Goal: Task Accomplishment & Management: Complete application form

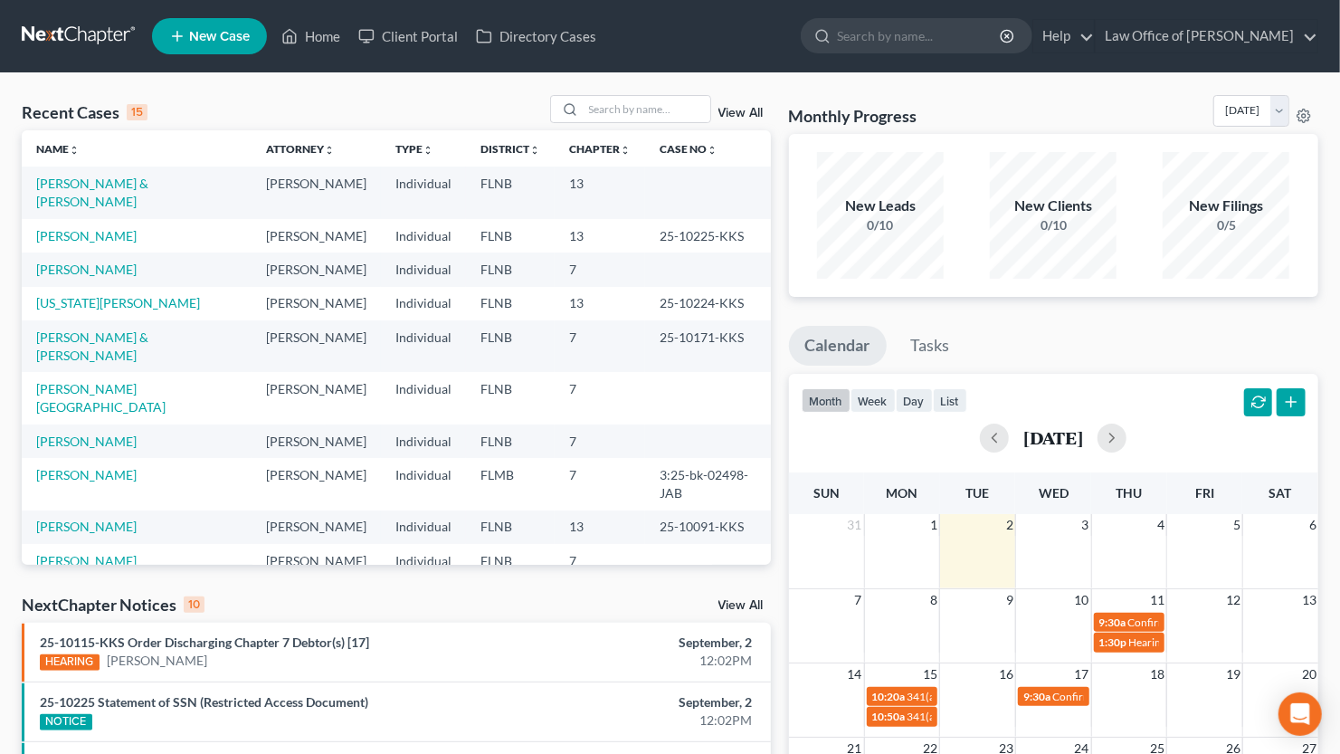
click at [309, 35] on link "Home" at bounding box center [310, 36] width 77 height 33
click at [620, 104] on input "search" at bounding box center [646, 109] width 127 height 26
click at [732, 116] on link "View All" at bounding box center [740, 113] width 45 height 13
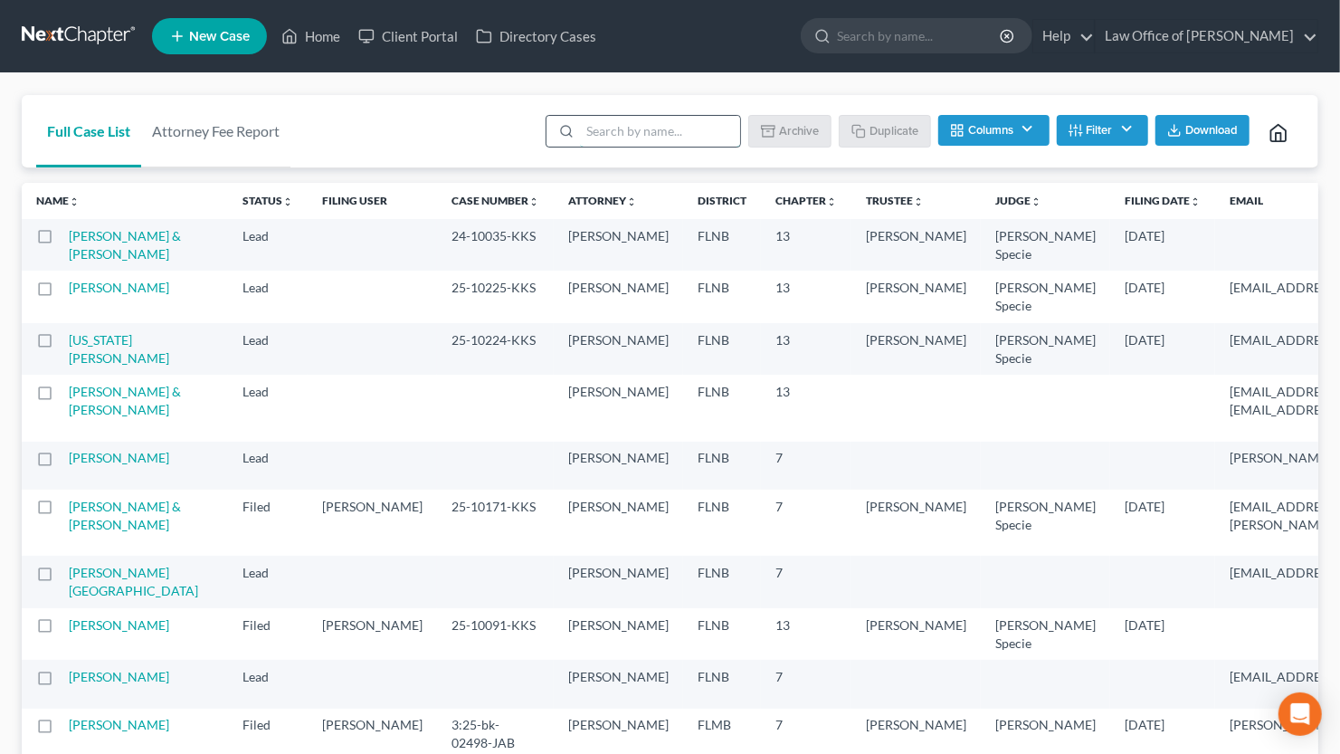
click at [642, 123] on input "search" at bounding box center [660, 131] width 160 height 31
click at [62, 241] on label at bounding box center [62, 241] width 0 height 0
click at [69, 236] on input "checkbox" at bounding box center [75, 233] width 12 height 12
click at [896, 128] on button "Duplicate" at bounding box center [885, 130] width 90 height 31
checkbox input "false"
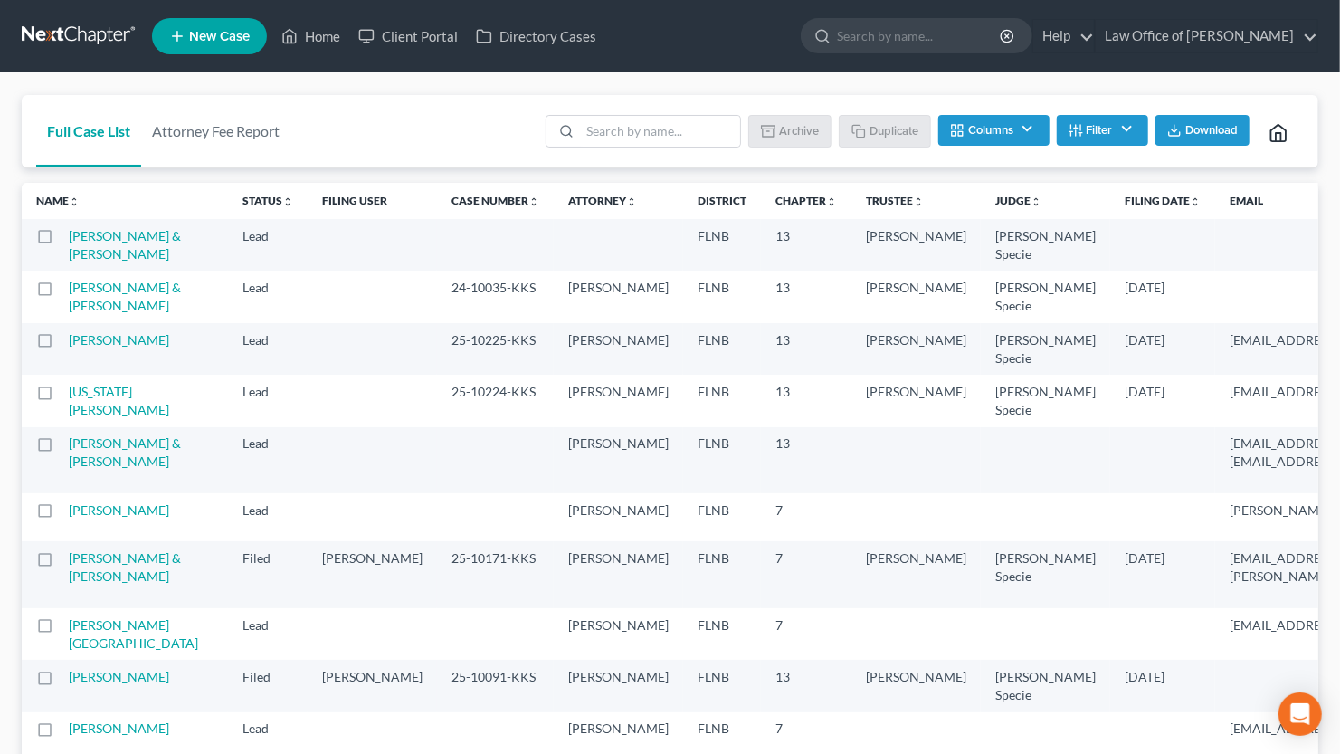
click at [86, 245] on td "[PERSON_NAME] & [PERSON_NAME]" at bounding box center [148, 245] width 159 height 52
click at [90, 261] on link "[PERSON_NAME] & [PERSON_NAME]" at bounding box center [125, 244] width 112 height 33
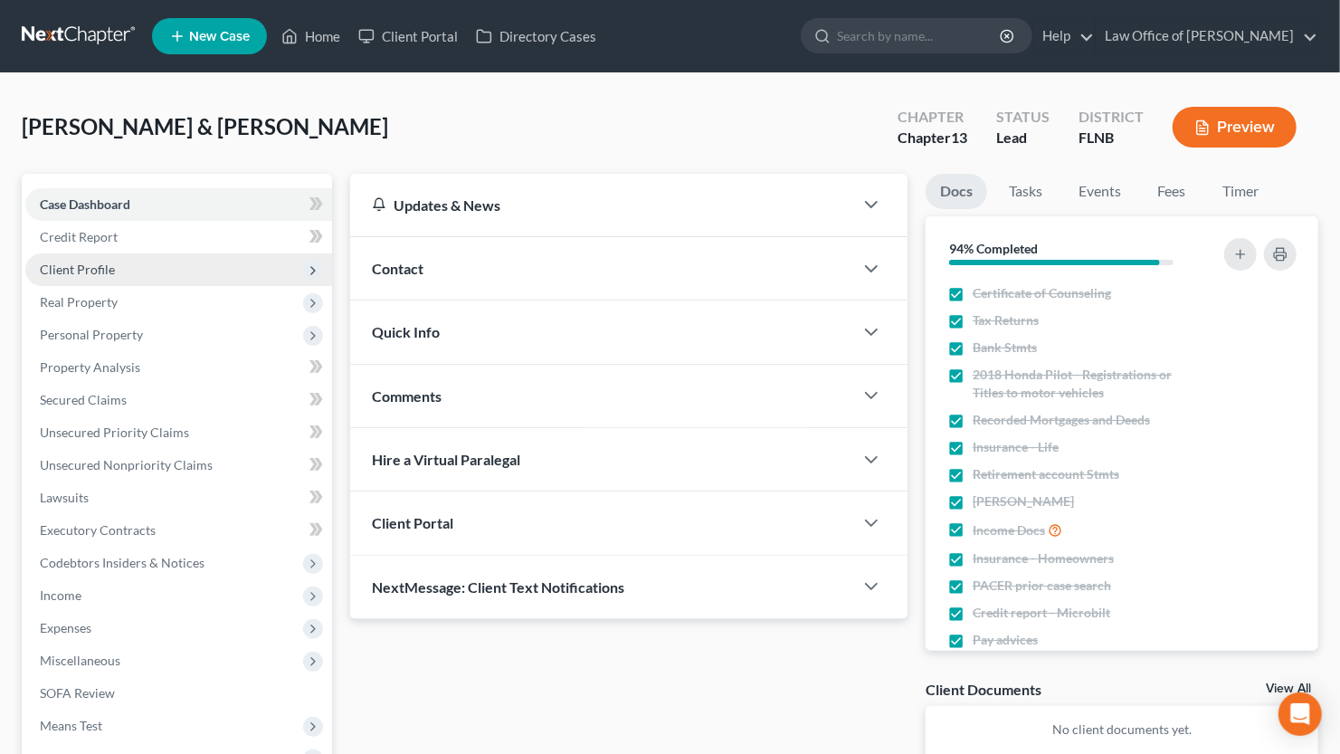
click at [158, 264] on span "Client Profile" at bounding box center [178, 269] width 307 height 33
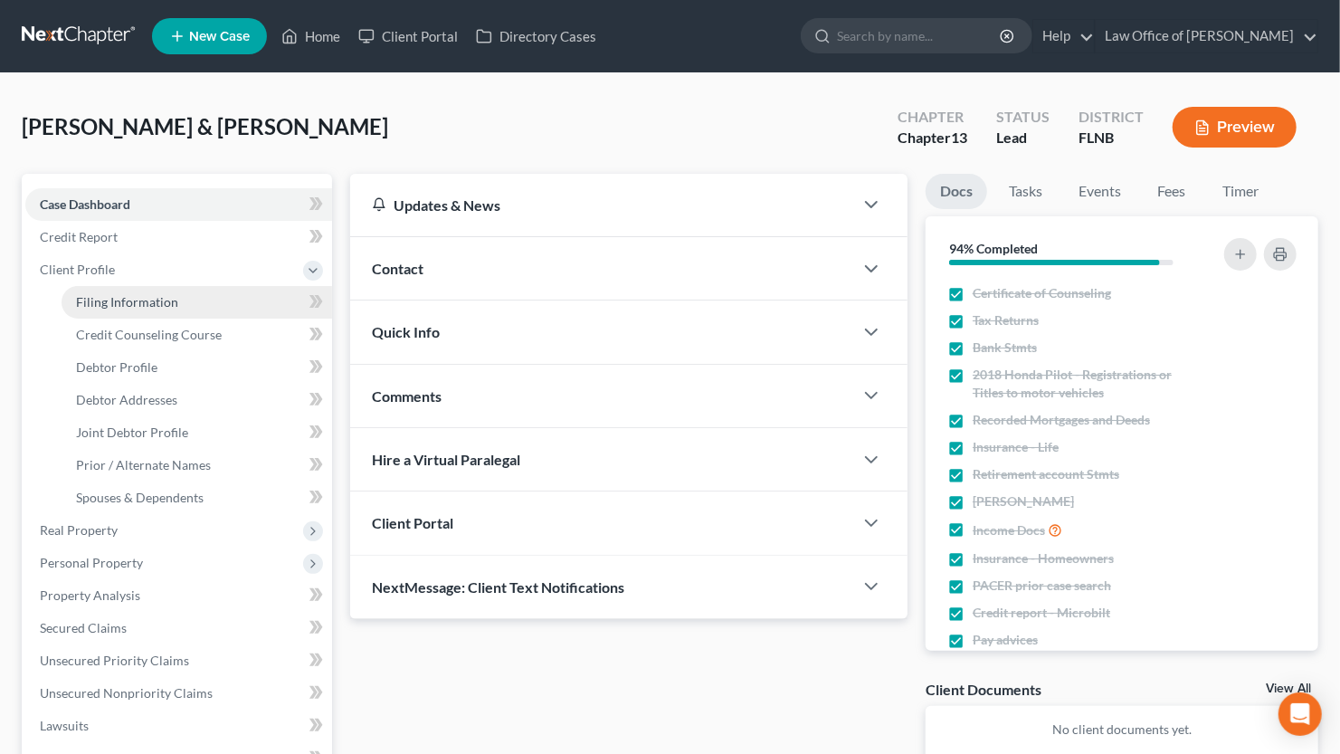
click at [142, 298] on span "Filing Information" at bounding box center [127, 301] width 102 height 15
select select "0"
select select "3"
select select "1"
select select "3"
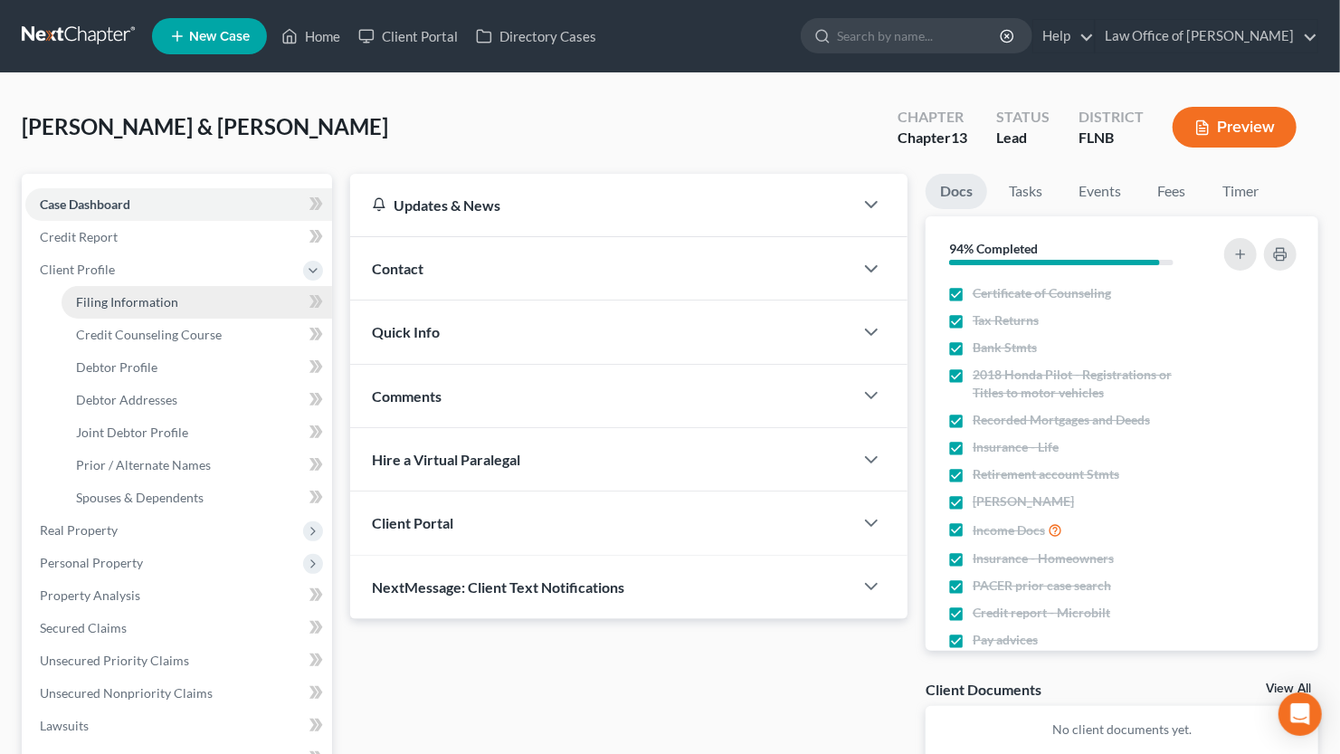
select select "16"
select select "0"
select select "9"
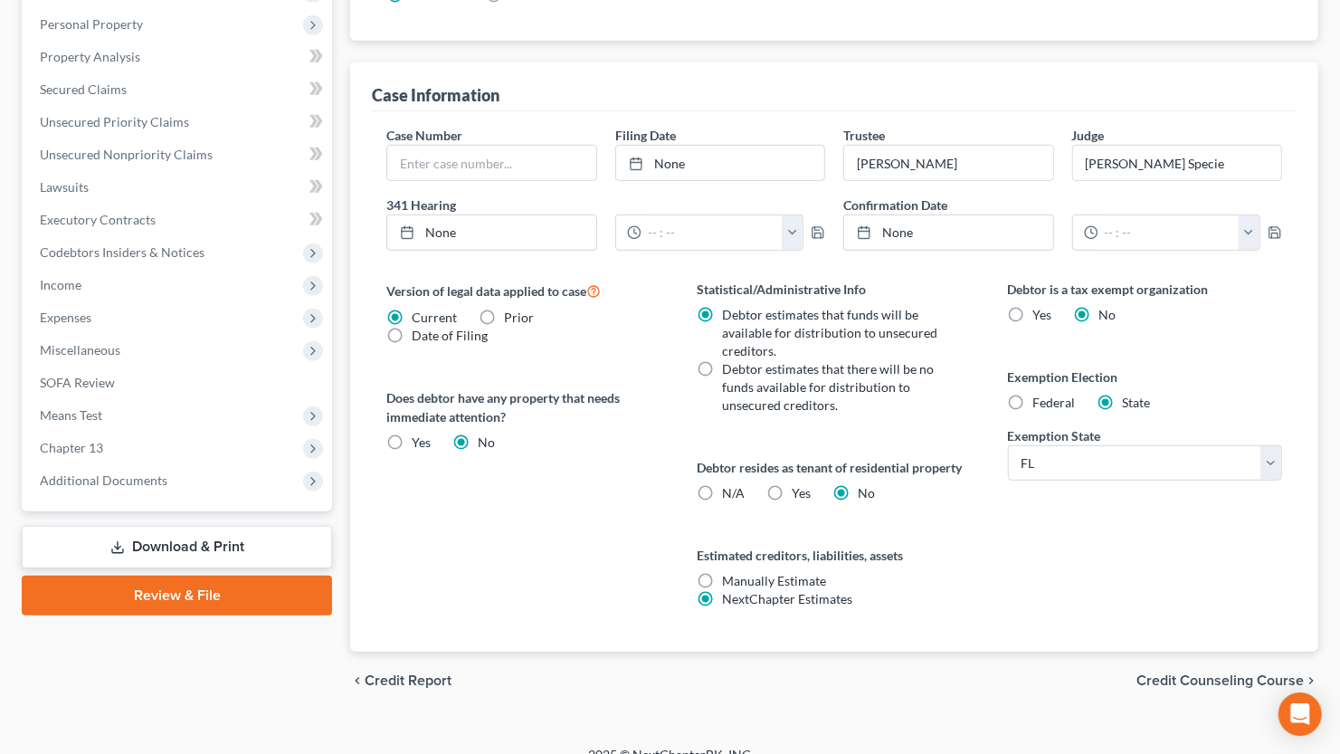
scroll to position [559, 0]
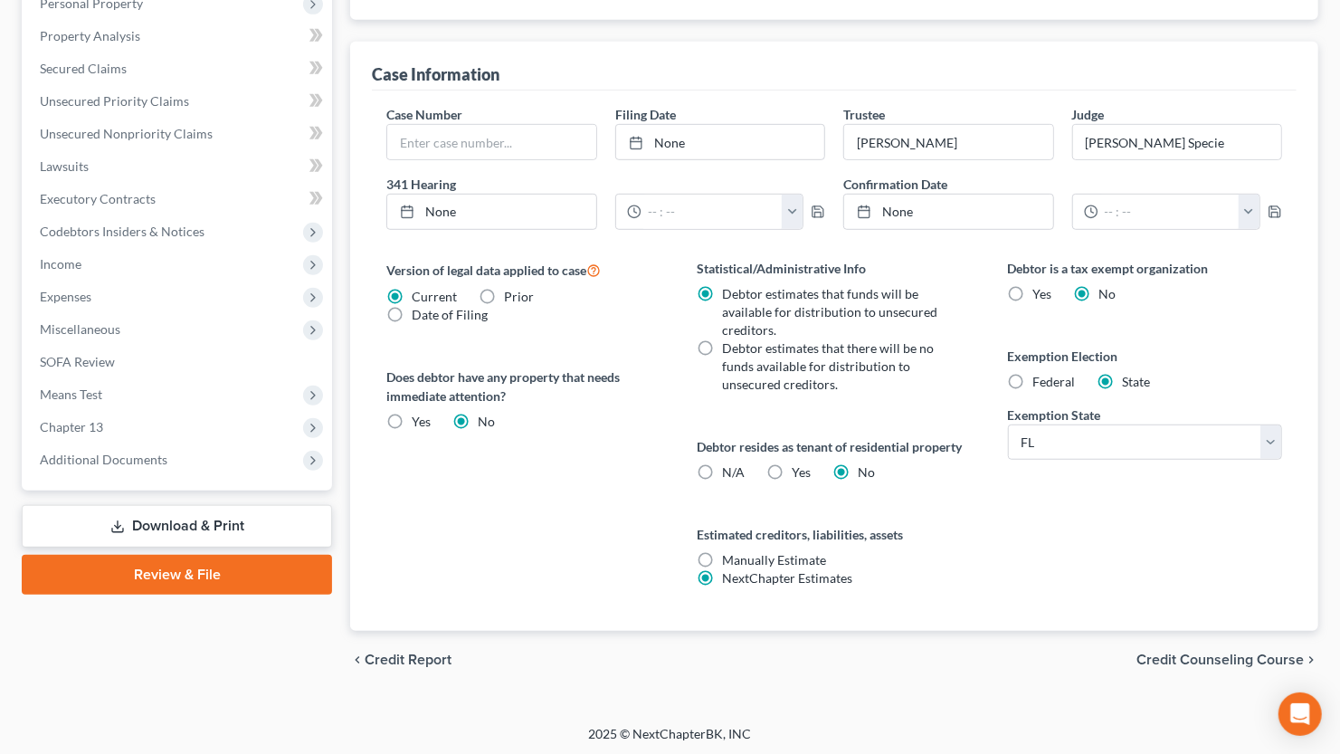
click at [1155, 655] on span "Credit Counseling Course" at bounding box center [1219, 659] width 167 height 14
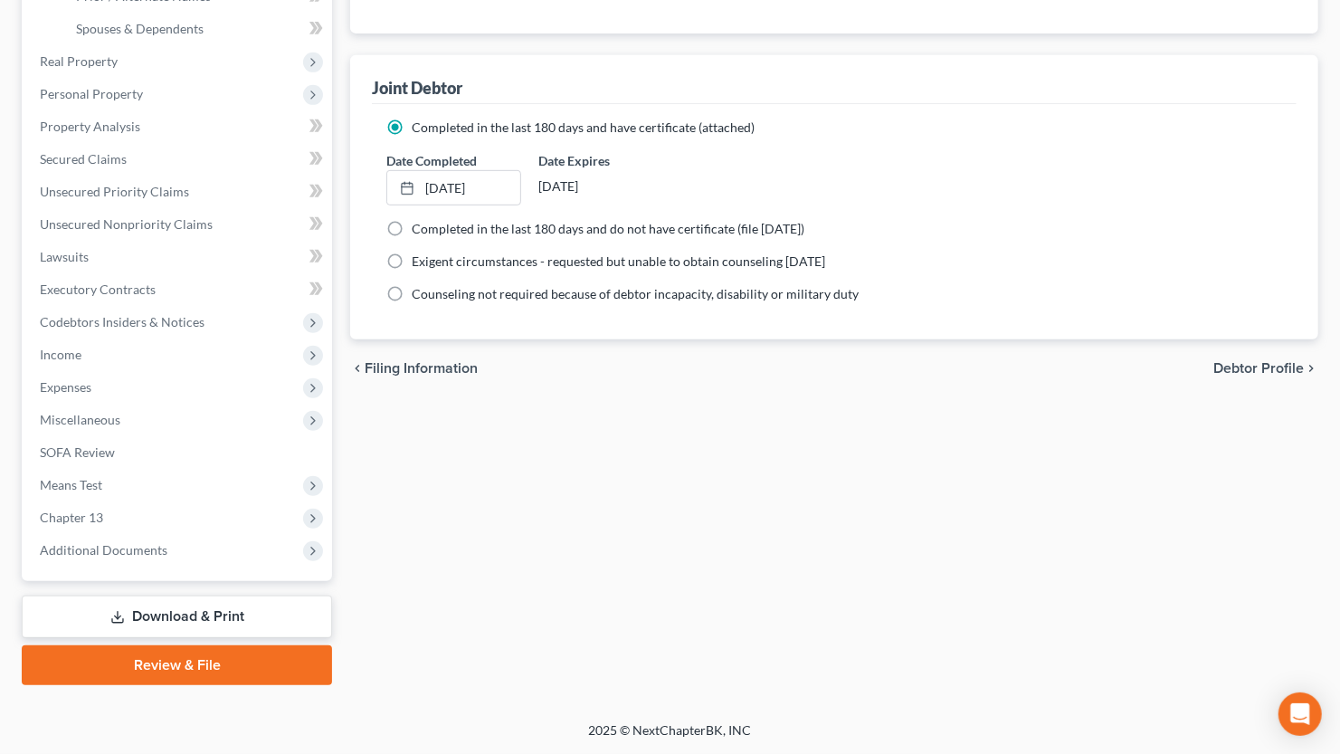
scroll to position [466, 0]
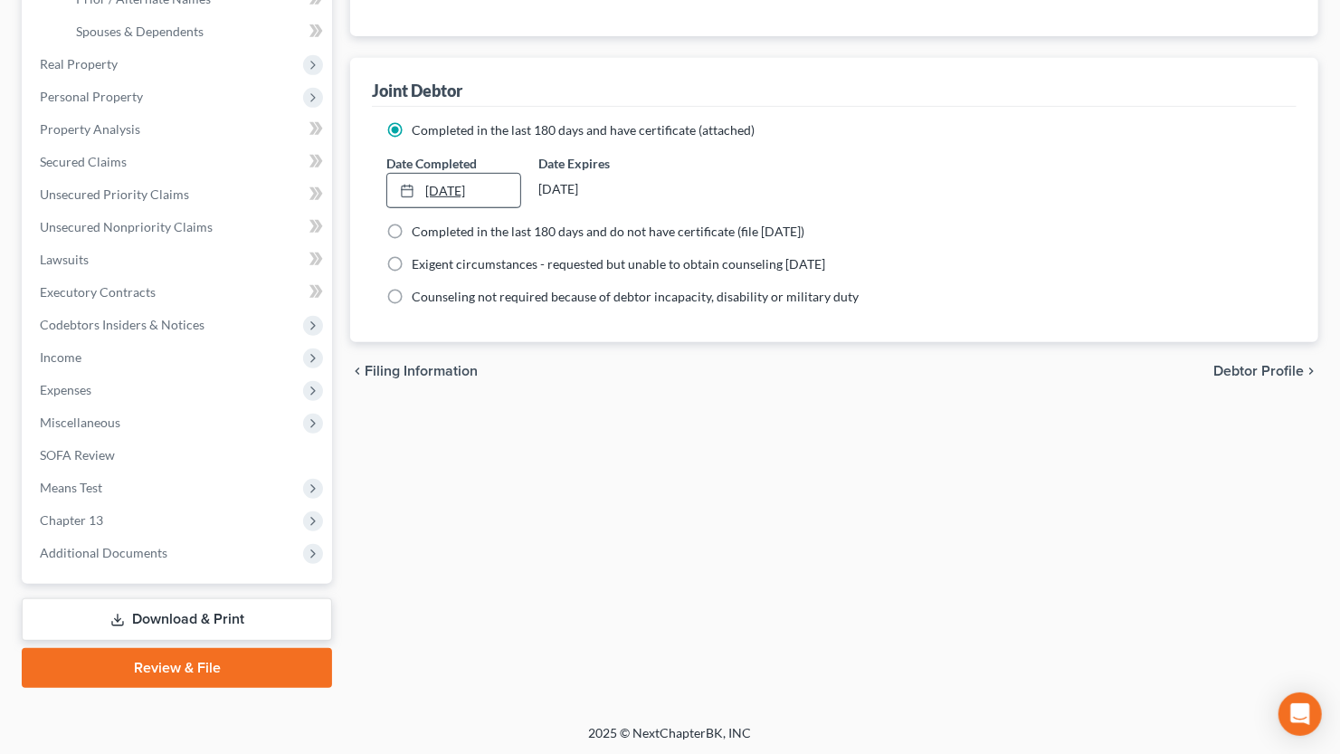
click at [469, 186] on link "[DATE]" at bounding box center [453, 191] width 132 height 34
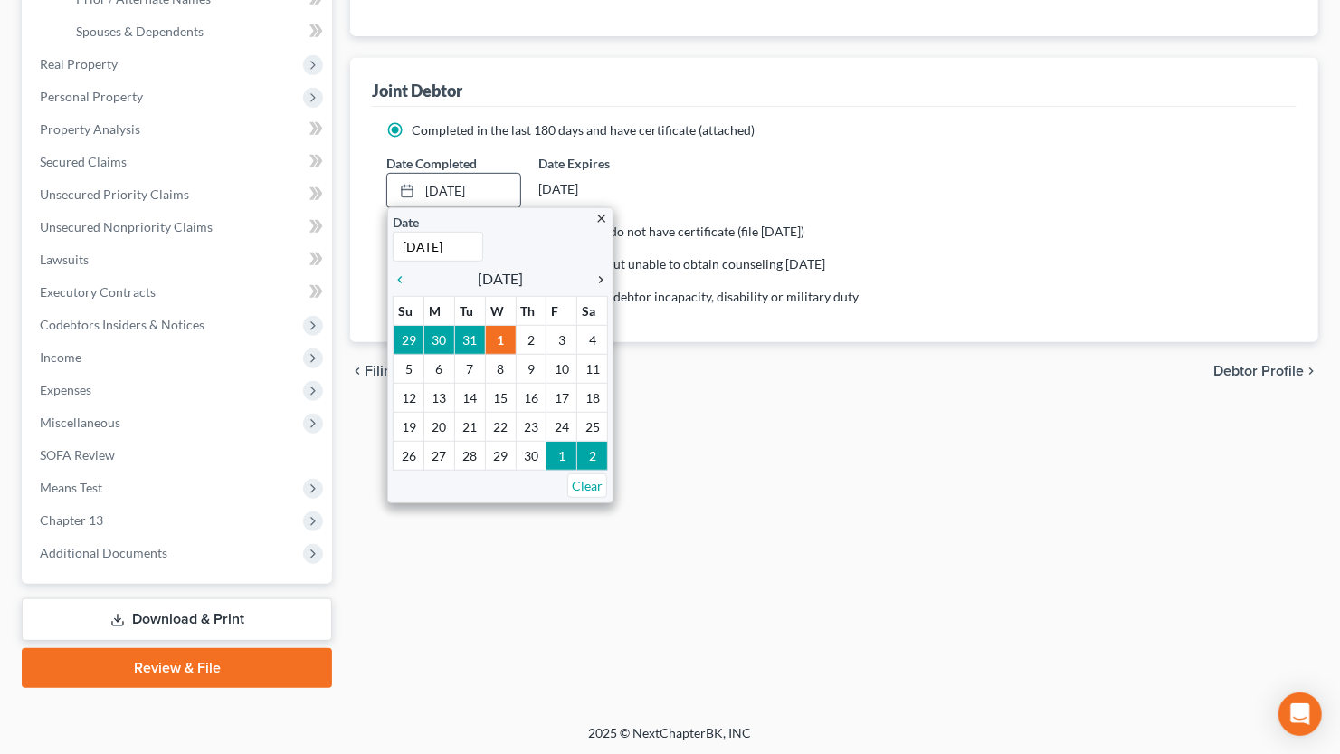
click at [600, 279] on icon "chevron_right" at bounding box center [596, 279] width 24 height 14
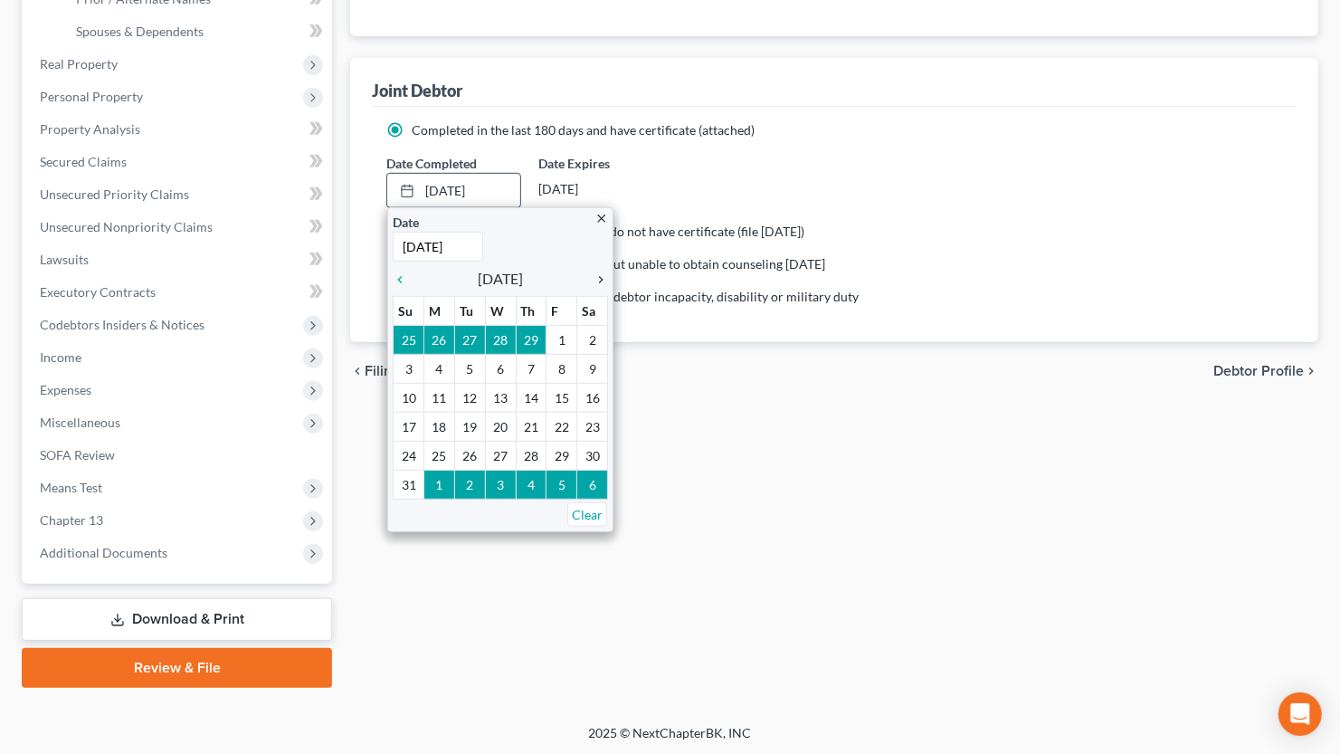
click at [600, 279] on icon "chevron_right" at bounding box center [596, 279] width 24 height 14
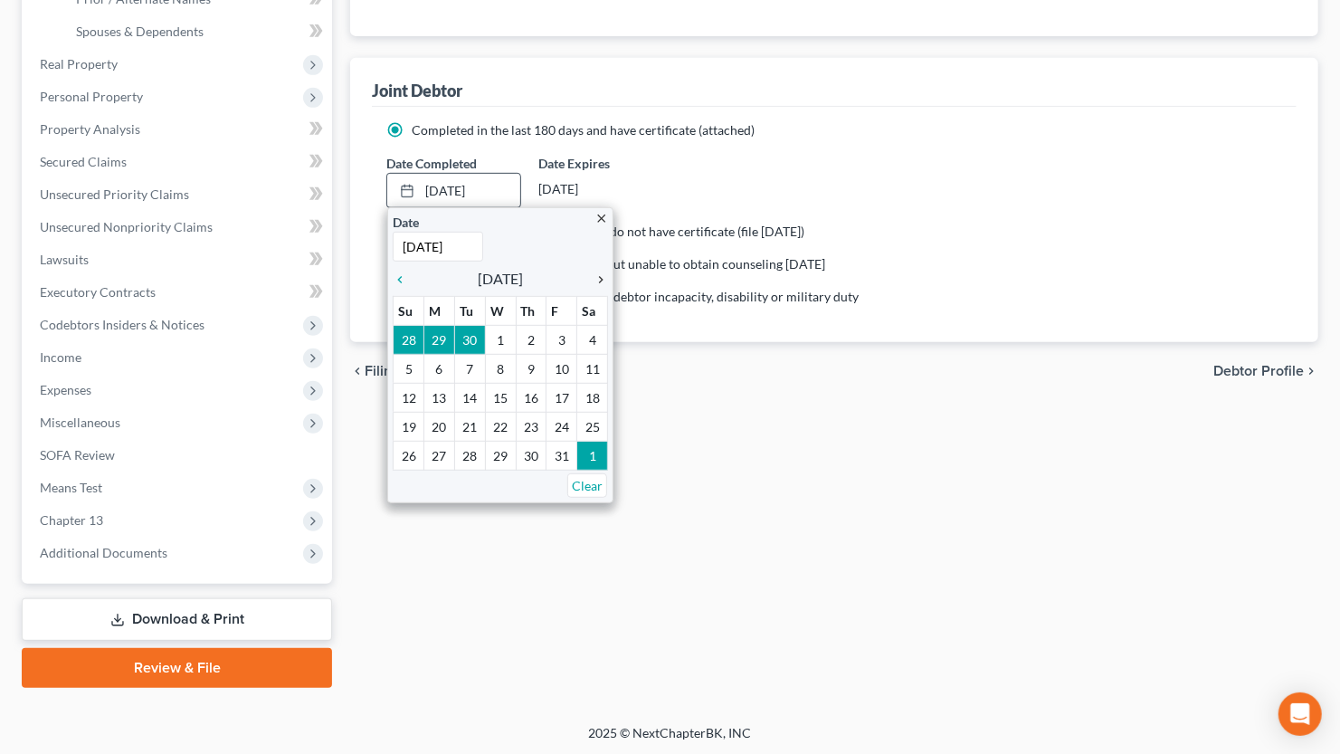
click at [600, 279] on icon "chevron_right" at bounding box center [596, 279] width 24 height 14
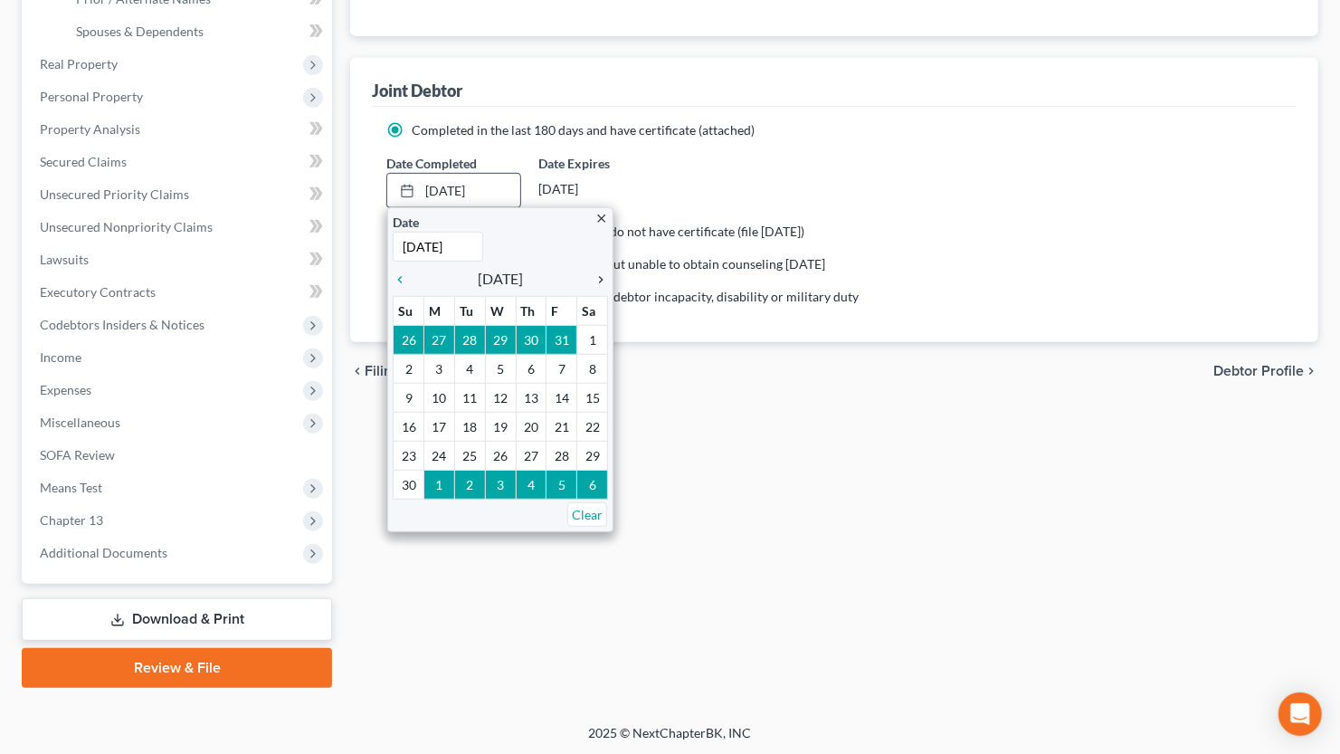
click at [600, 279] on icon "chevron_right" at bounding box center [596, 279] width 24 height 14
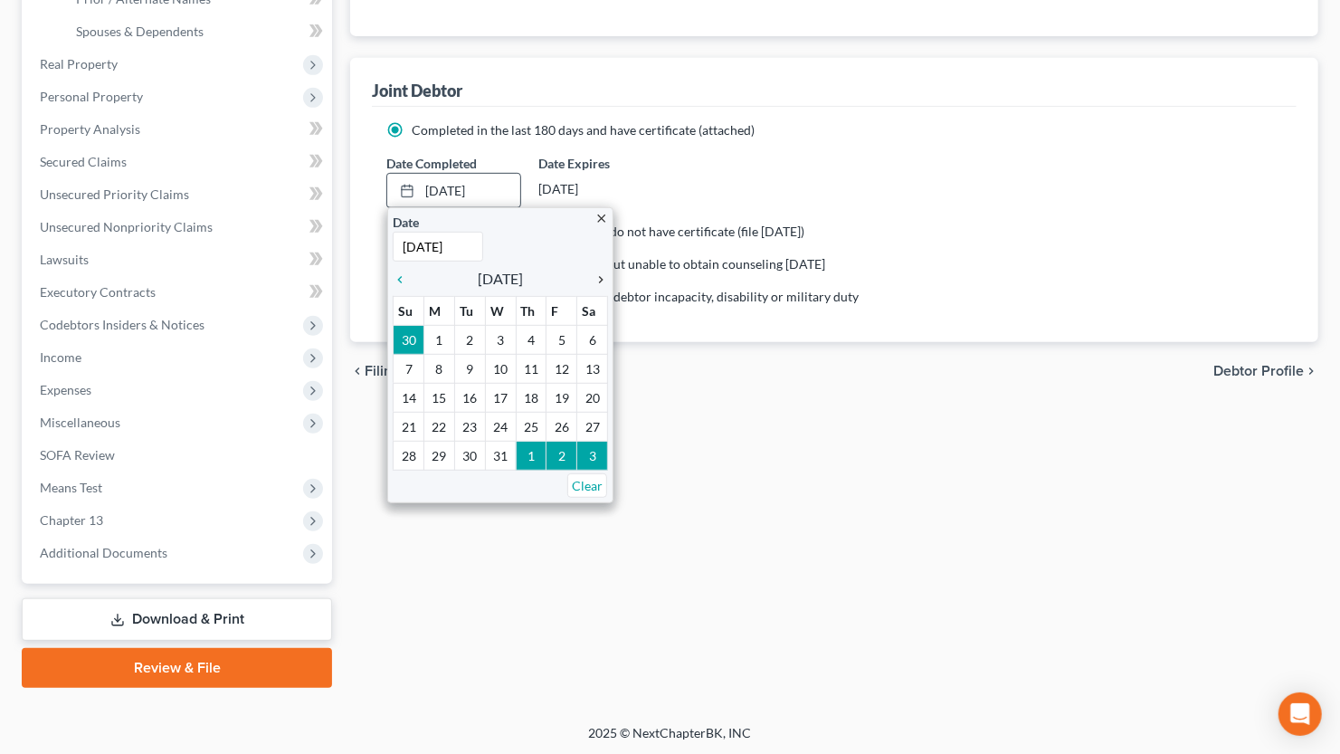
click at [600, 279] on icon "chevron_right" at bounding box center [596, 279] width 24 height 14
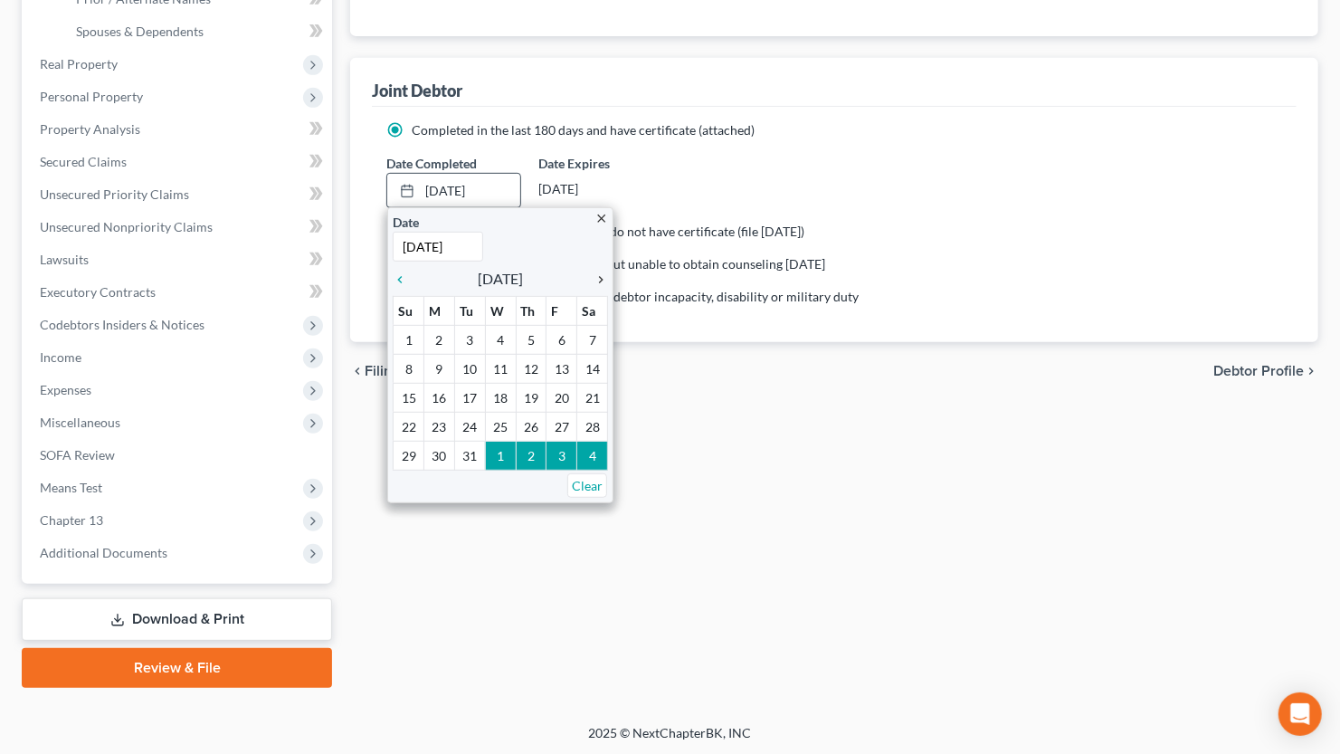
click at [600, 279] on icon "chevron_right" at bounding box center [596, 279] width 24 height 14
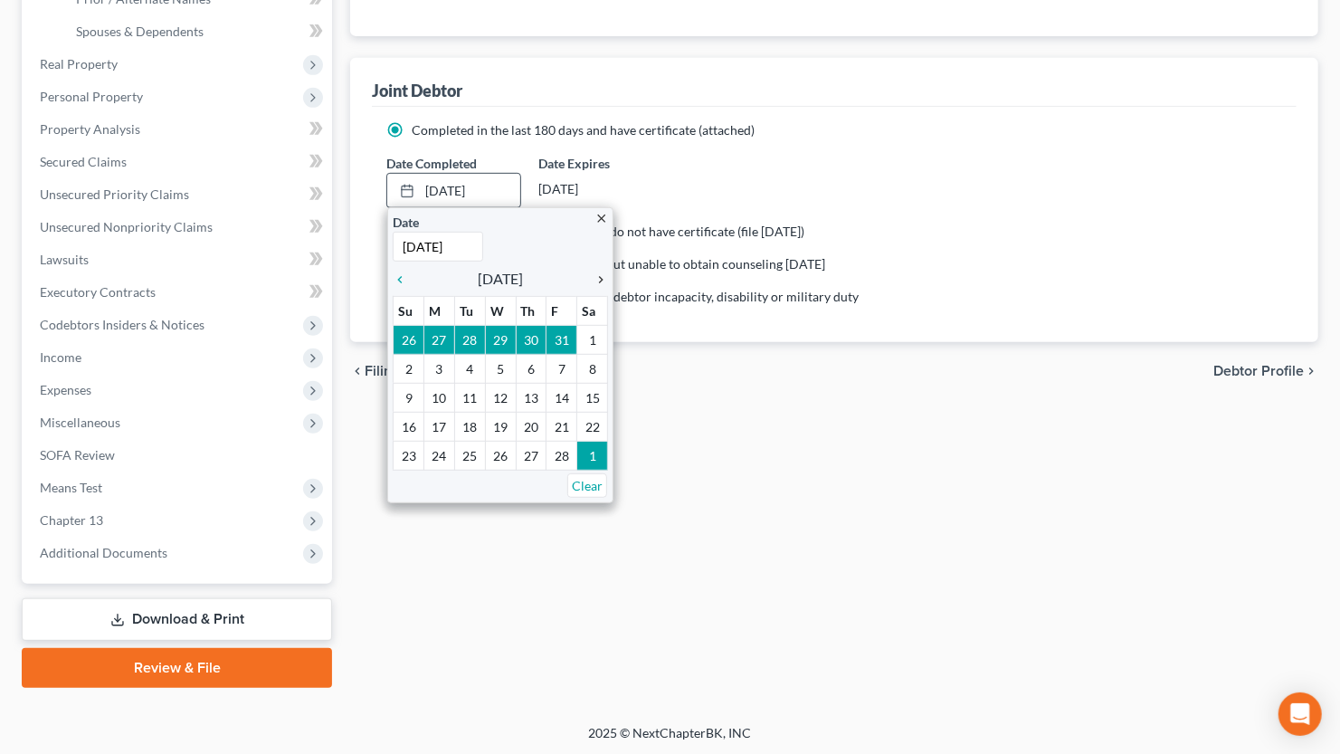
click at [600, 279] on icon "chevron_right" at bounding box center [596, 279] width 24 height 14
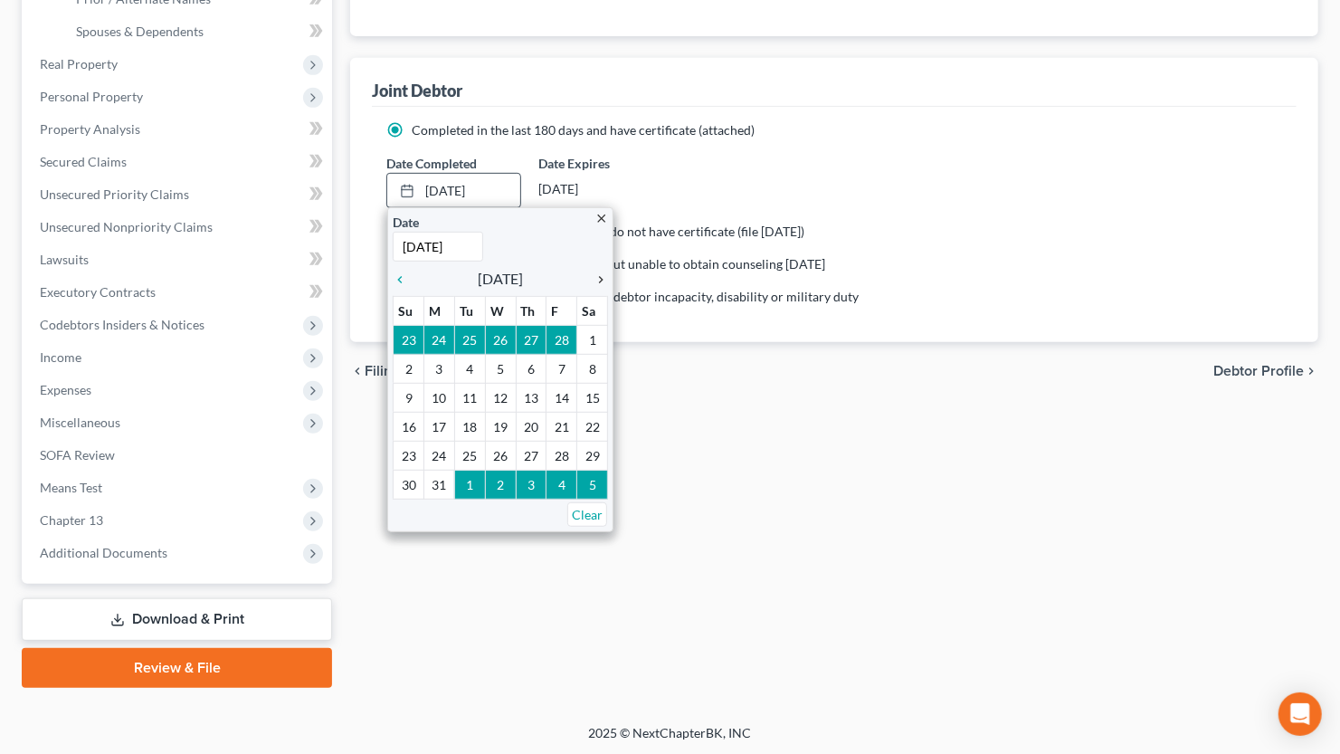
click at [600, 279] on icon "chevron_right" at bounding box center [596, 279] width 24 height 14
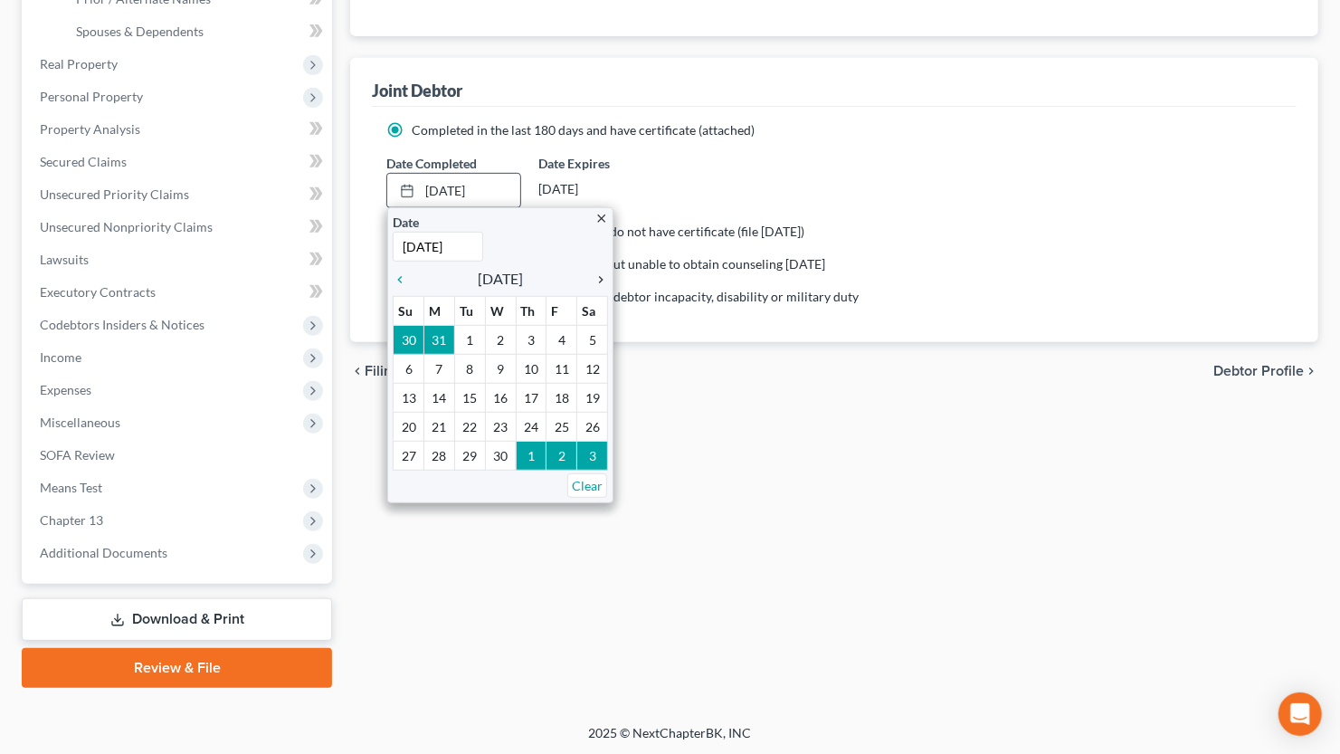
click at [600, 279] on icon "chevron_right" at bounding box center [596, 279] width 24 height 14
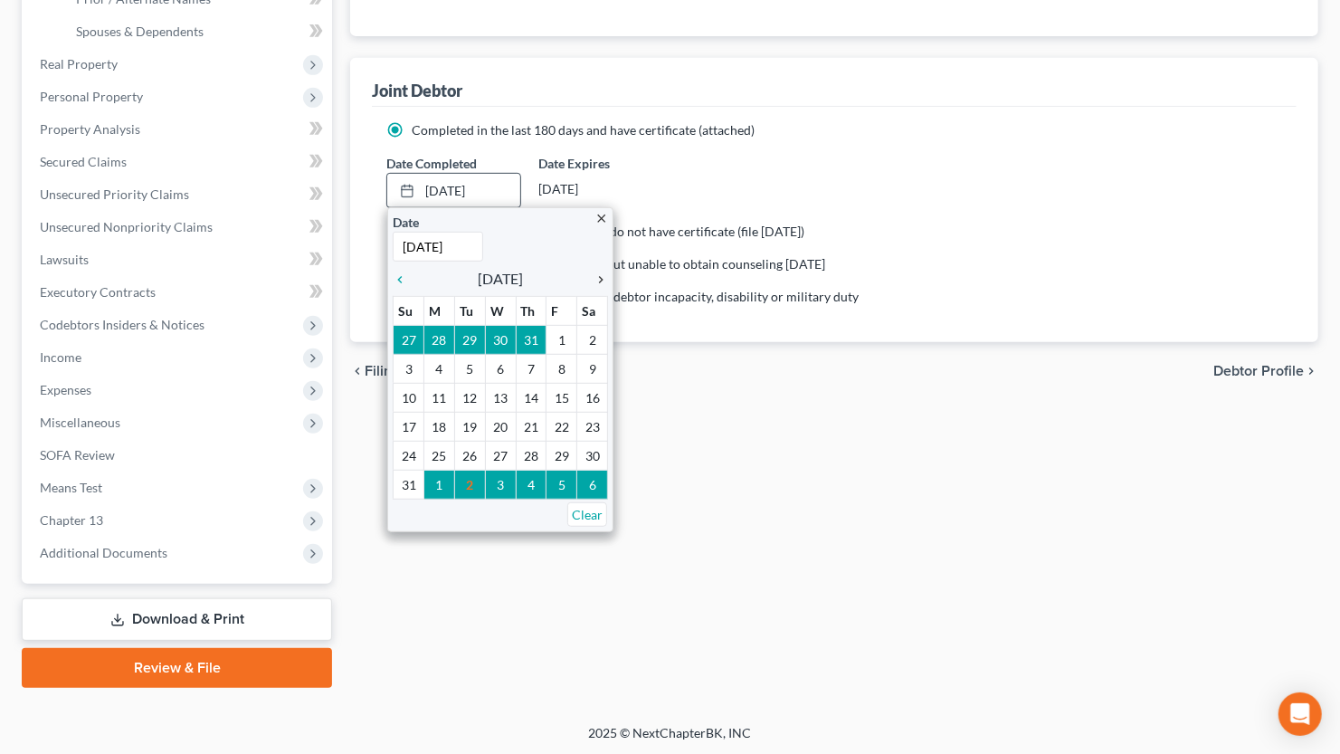
click at [600, 279] on icon "chevron_right" at bounding box center [596, 279] width 24 height 14
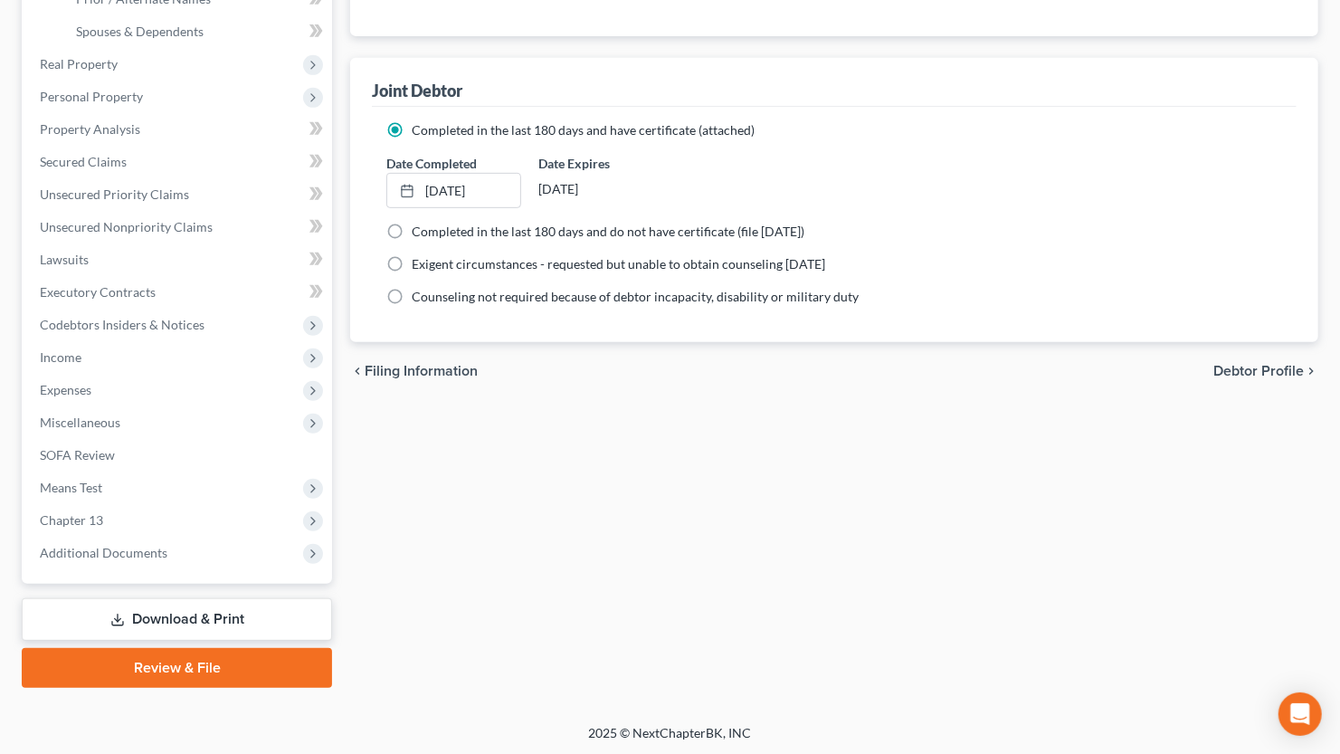
scroll to position [167, 0]
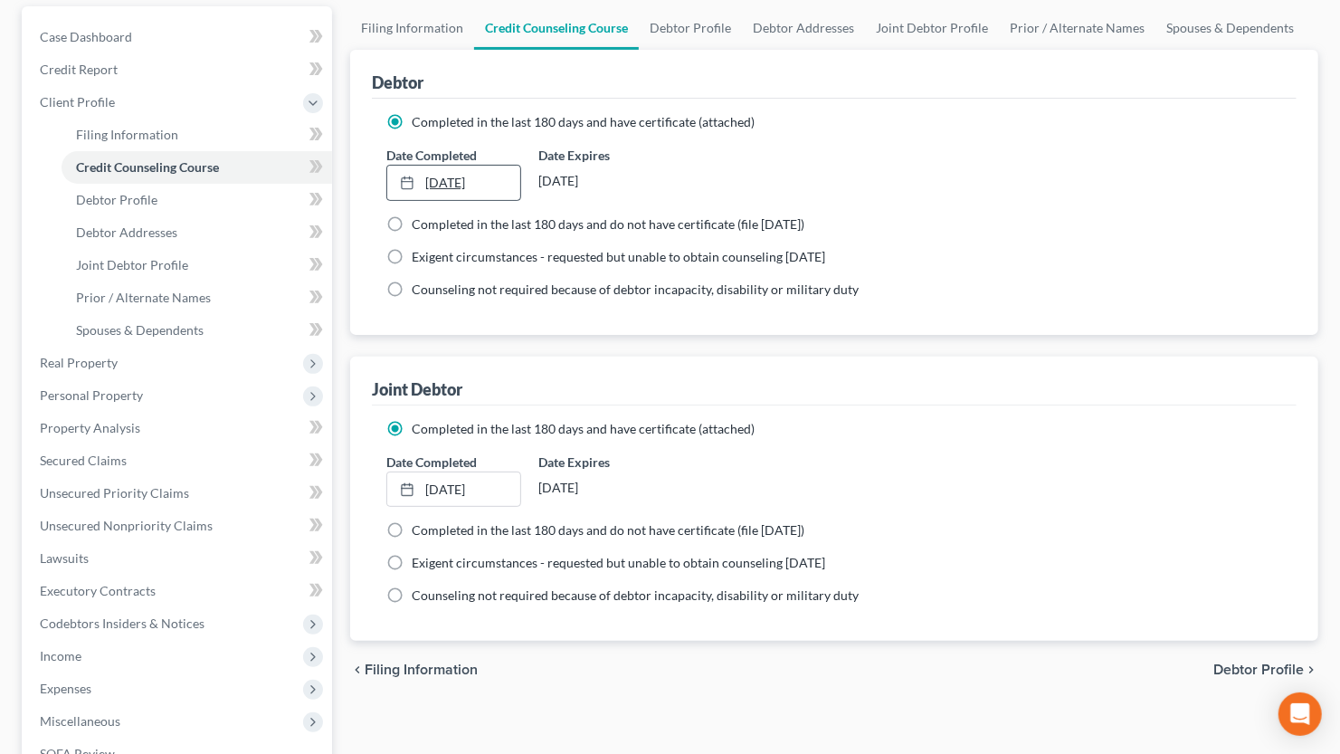
click at [478, 179] on link "[DATE]" at bounding box center [453, 183] width 132 height 34
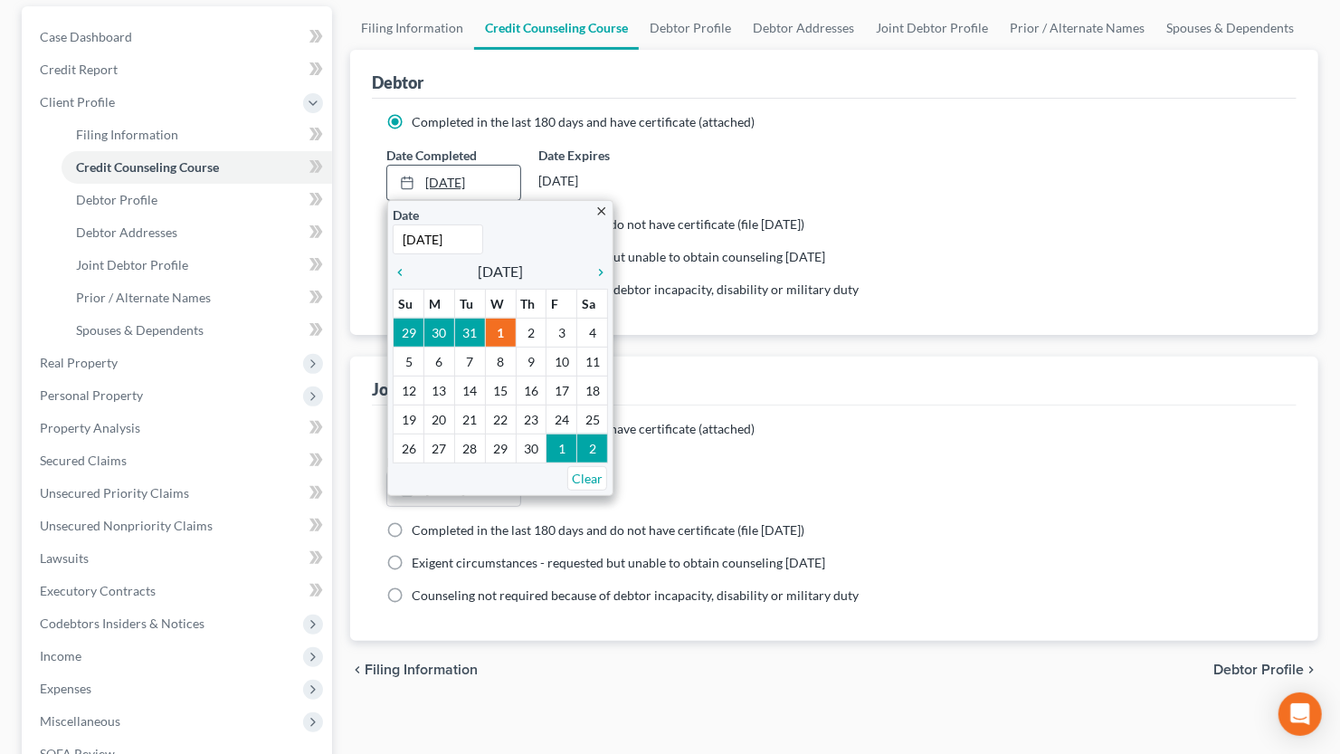
click at [488, 185] on link "[DATE]" at bounding box center [453, 183] width 132 height 34
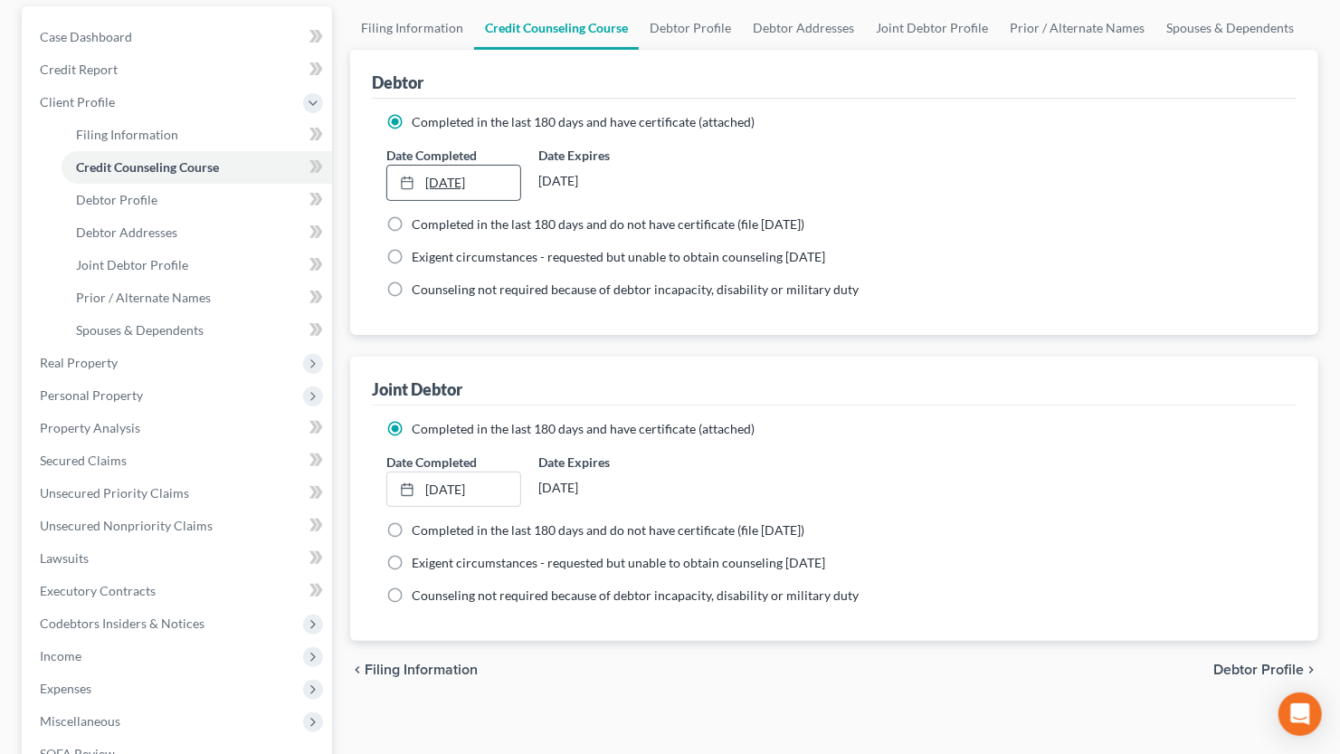
click at [466, 175] on link "[DATE]" at bounding box center [453, 183] width 132 height 34
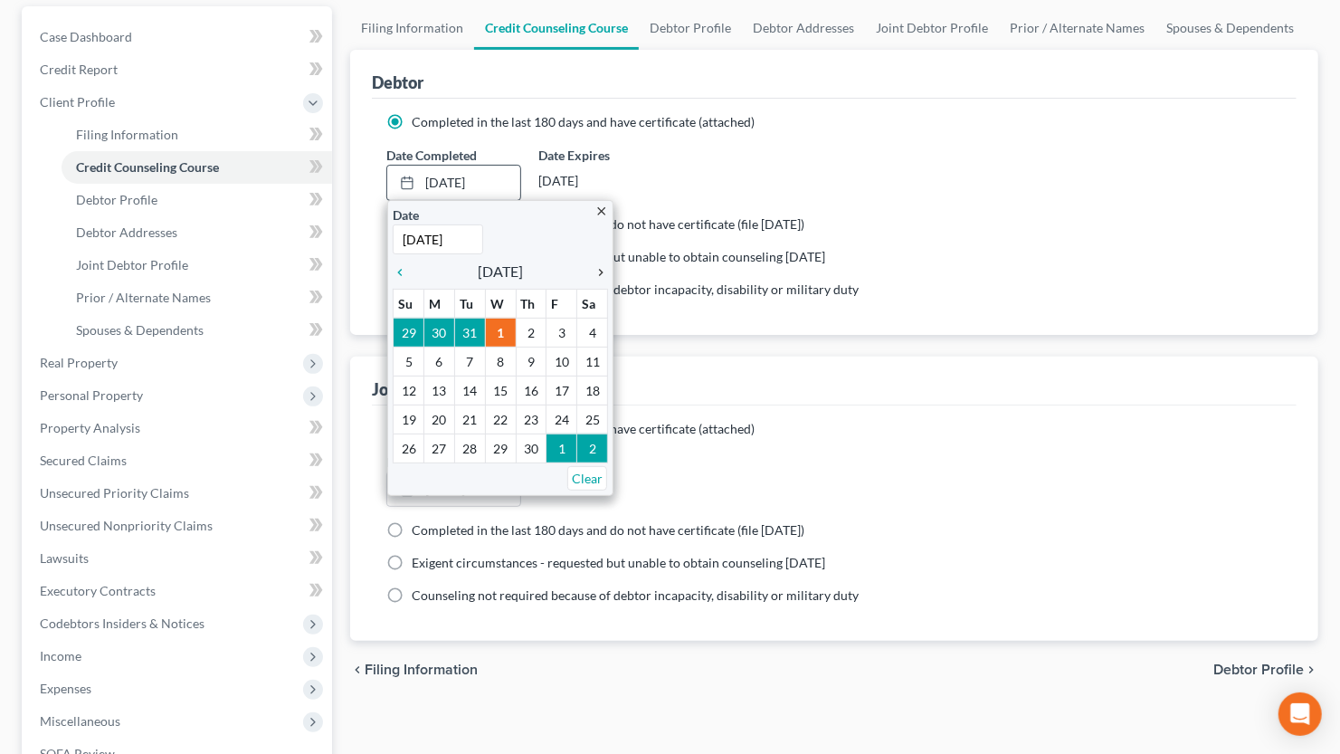
click at [605, 270] on icon "chevron_right" at bounding box center [596, 272] width 24 height 14
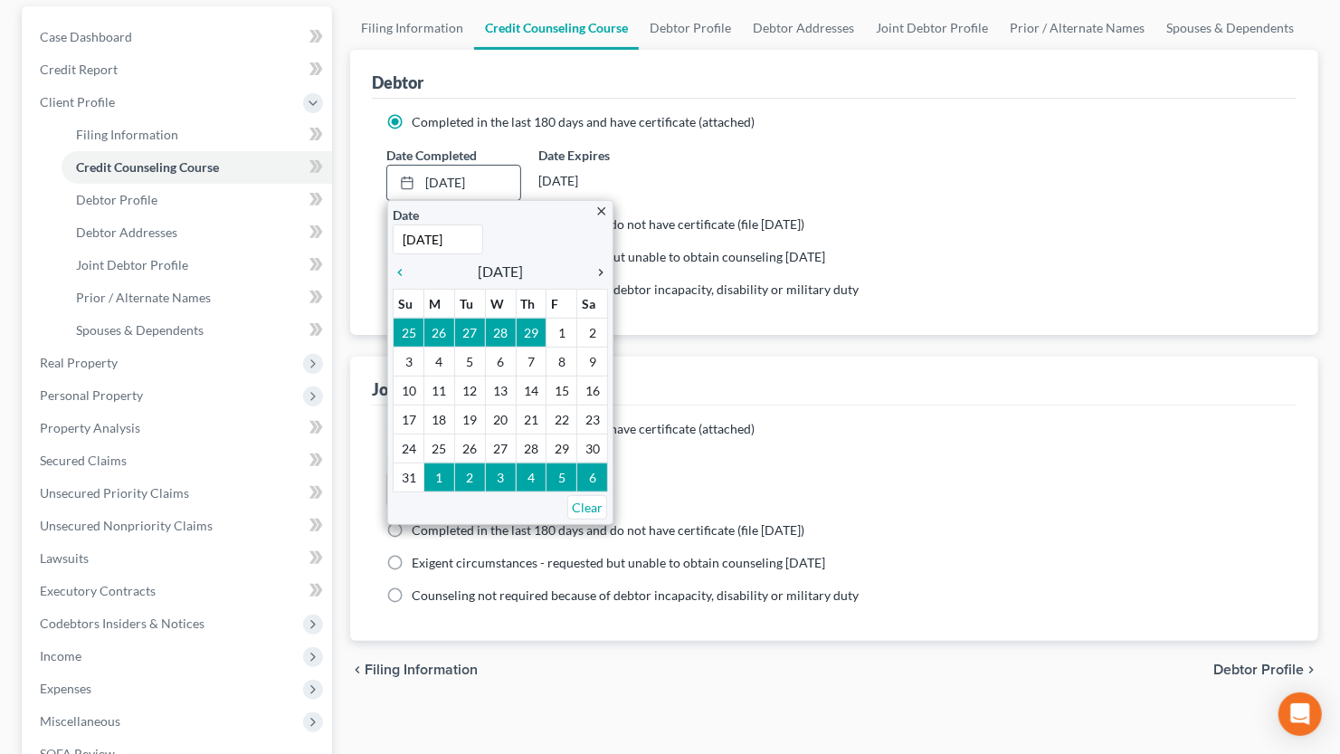
click at [605, 270] on icon "chevron_right" at bounding box center [596, 272] width 24 height 14
click at [604, 269] on icon "chevron_right" at bounding box center [596, 272] width 24 height 14
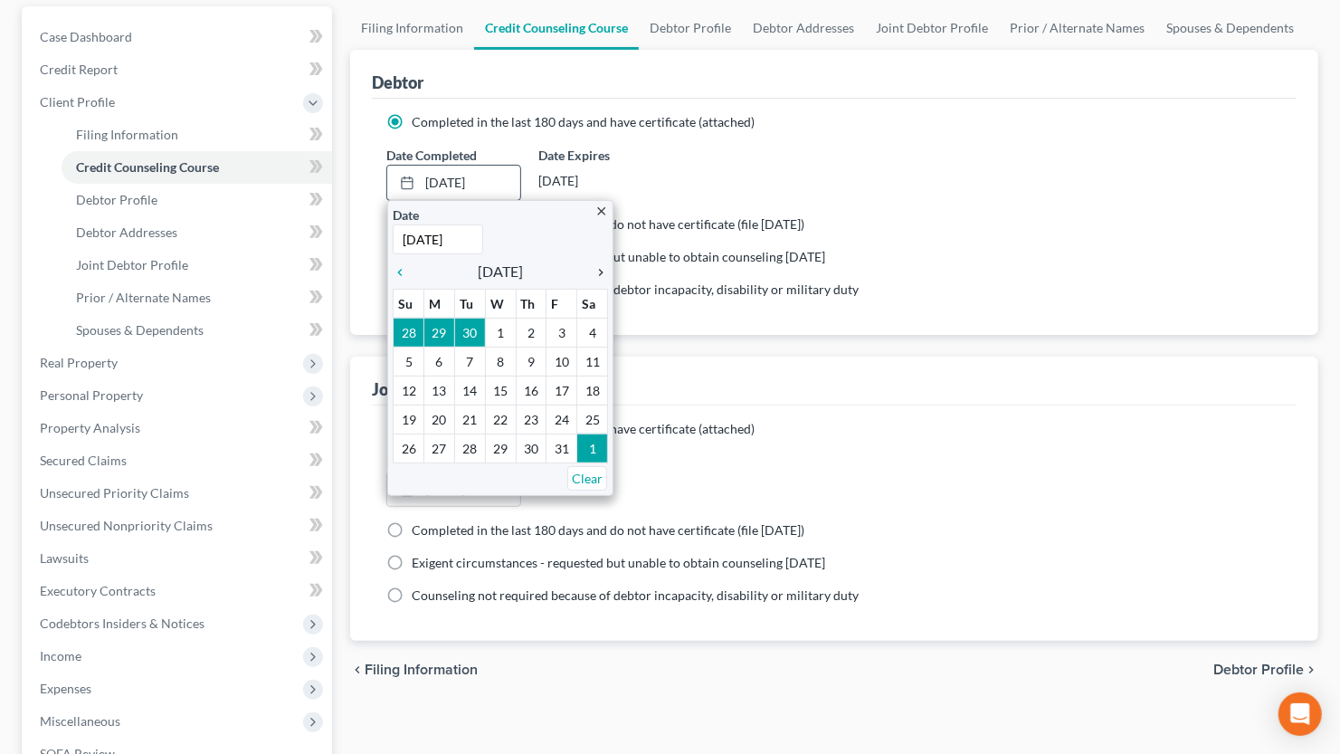
click at [603, 268] on icon "chevron_right" at bounding box center [596, 272] width 24 height 14
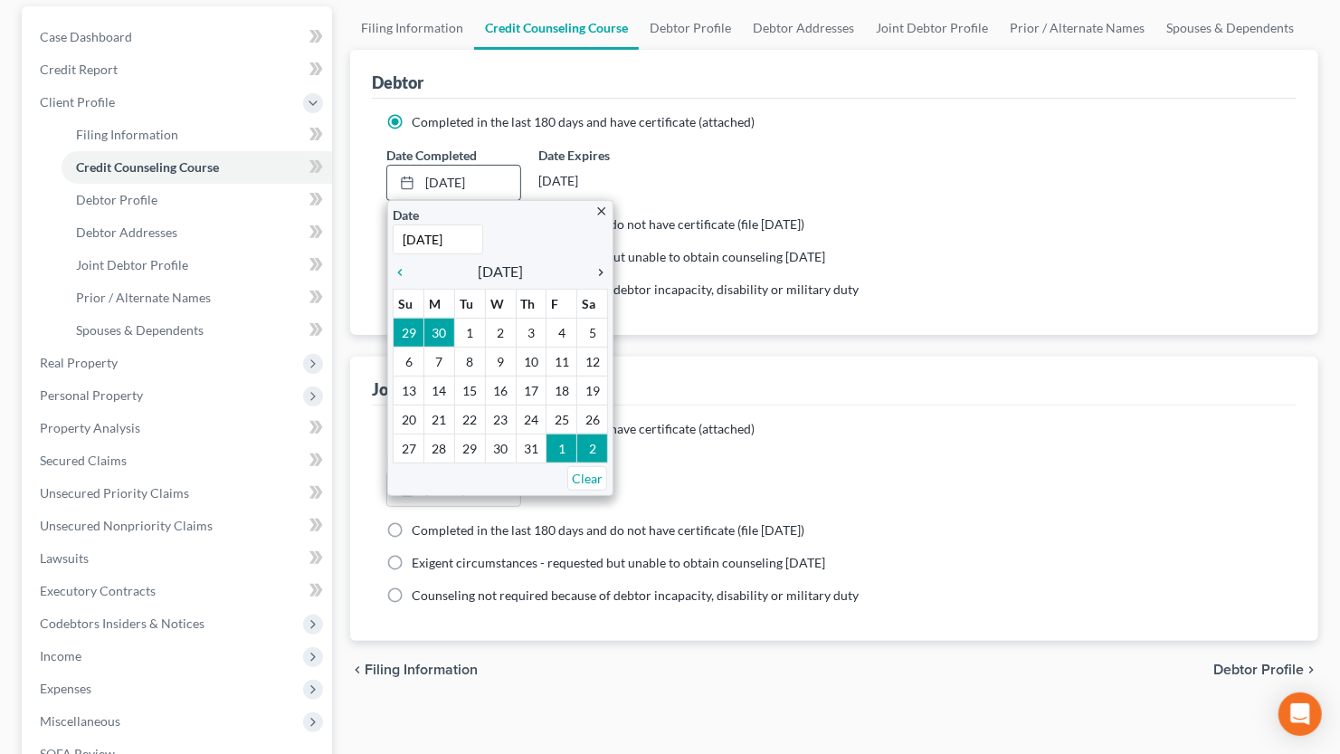
click at [603, 268] on icon "chevron_right" at bounding box center [596, 272] width 24 height 14
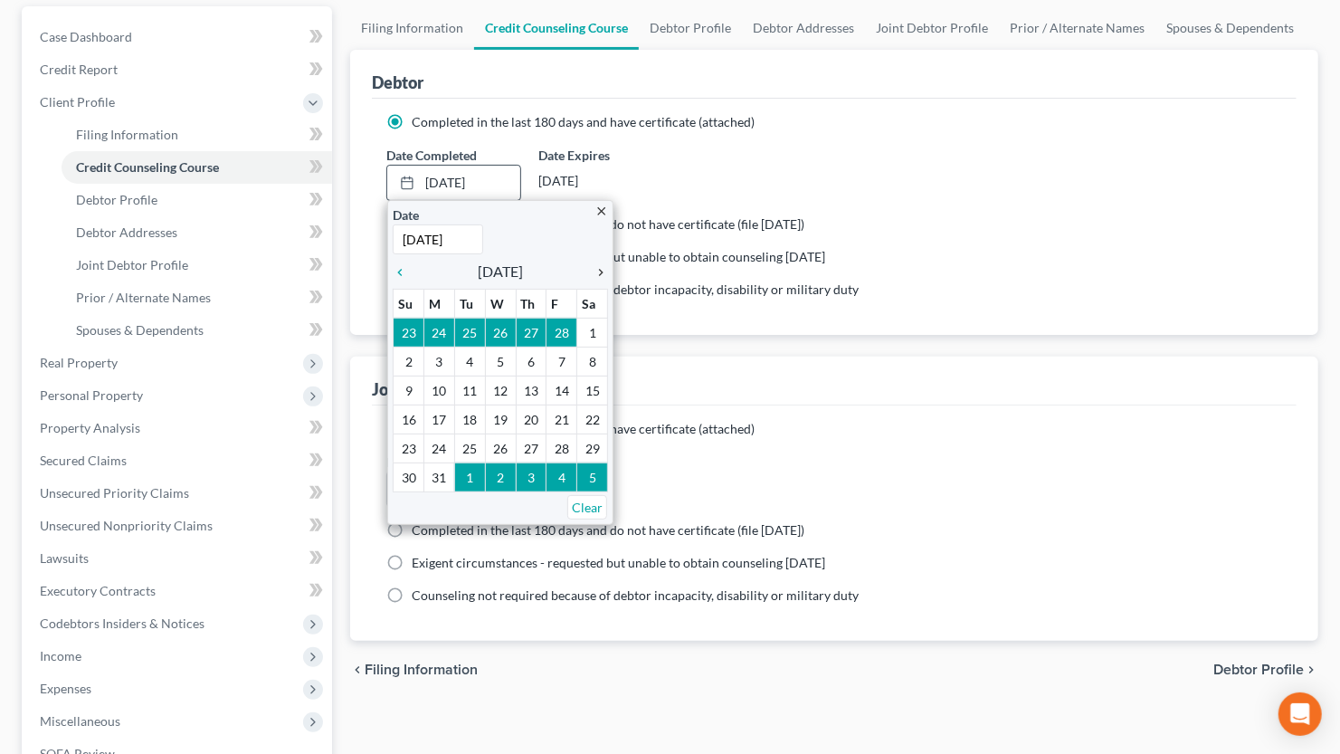
click at [603, 268] on icon "chevron_right" at bounding box center [596, 272] width 24 height 14
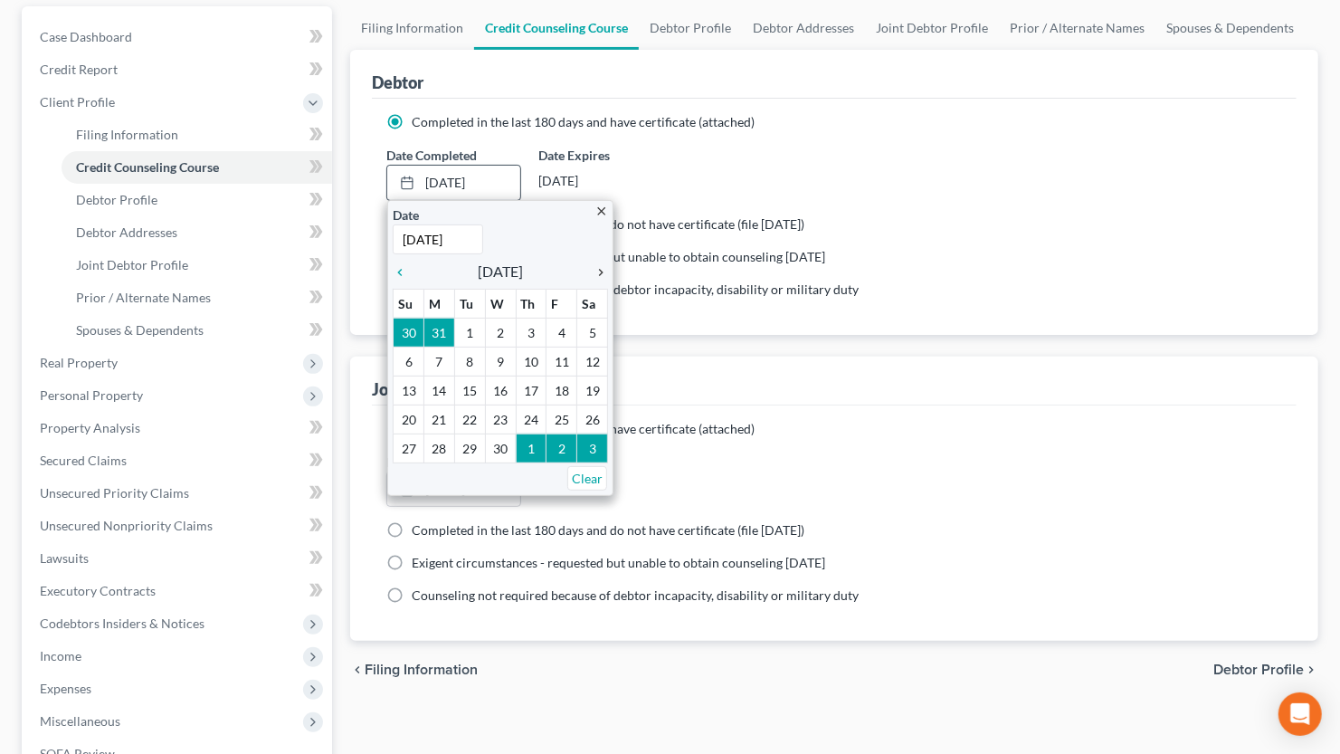
click at [603, 268] on icon "chevron_right" at bounding box center [596, 272] width 24 height 14
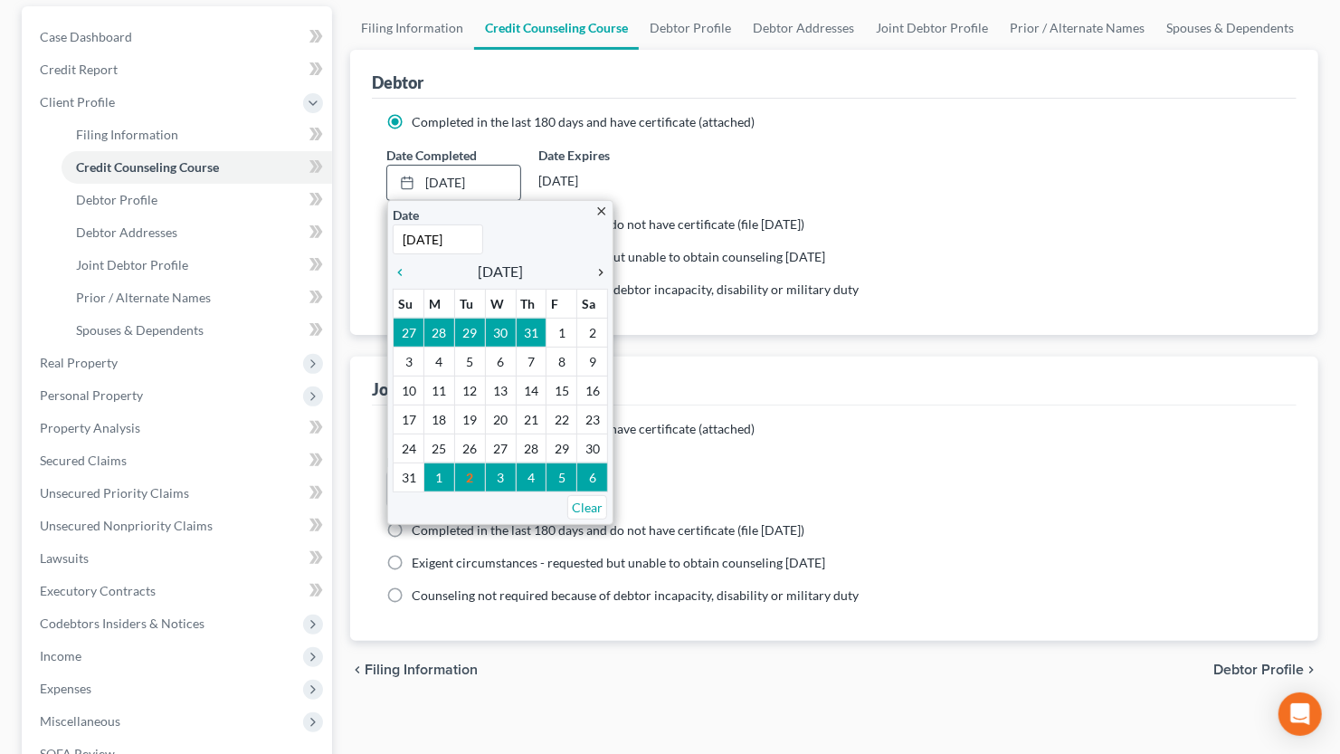
click at [603, 268] on icon "chevron_right" at bounding box center [596, 272] width 24 height 14
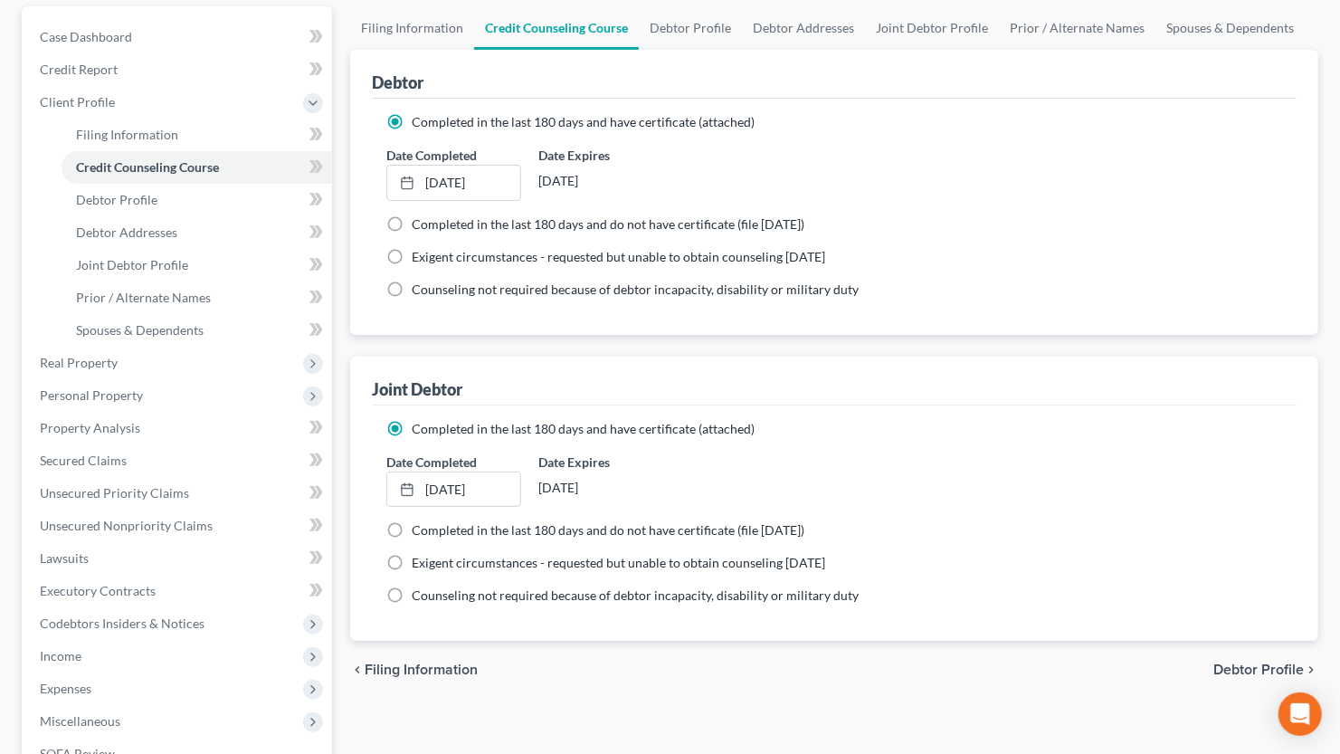
click at [1240, 676] on span "Debtor Profile" at bounding box center [1258, 669] width 90 height 14
select select "1"
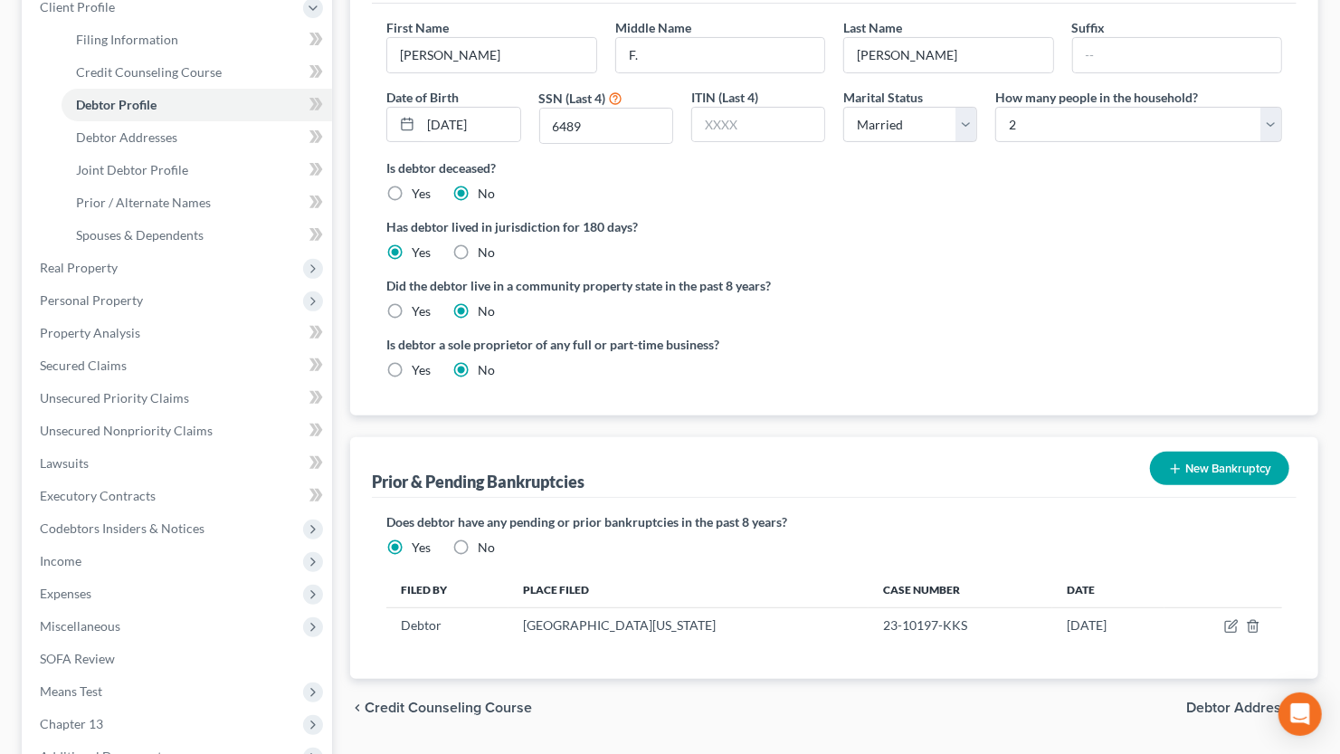
scroll to position [299, 0]
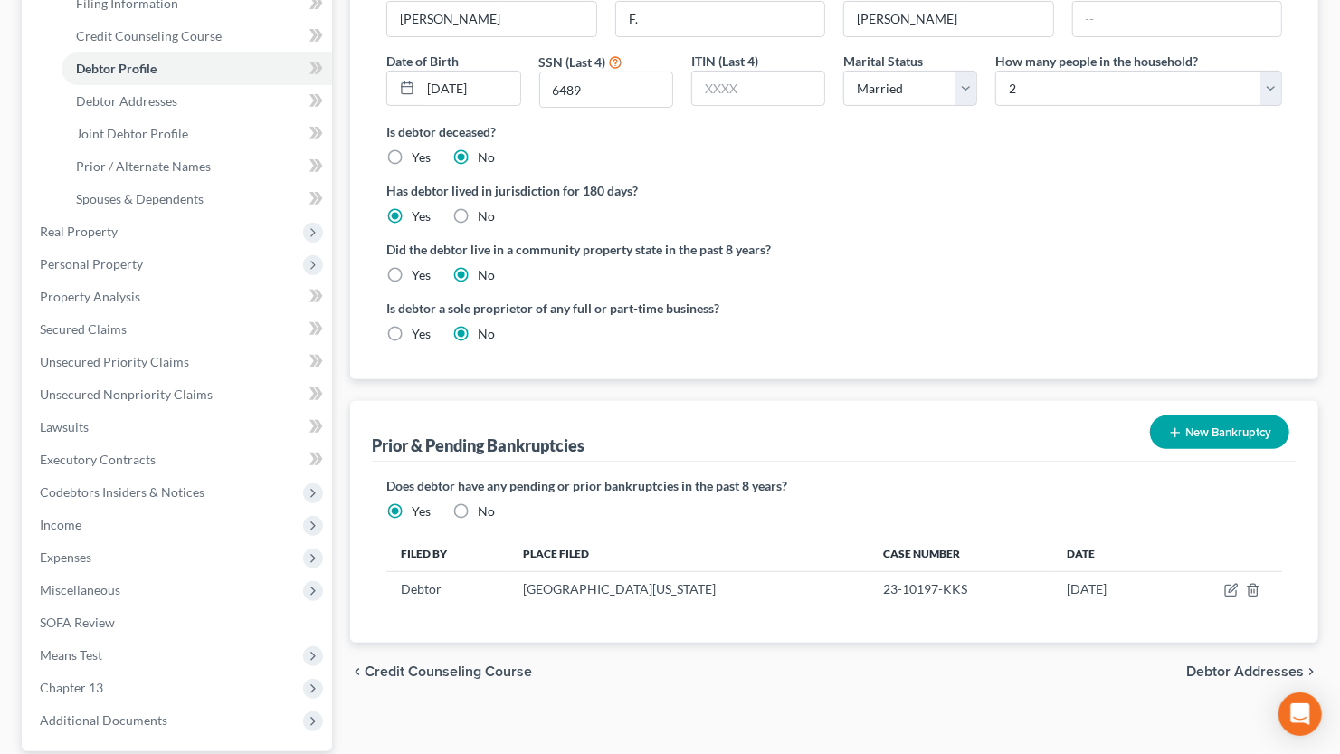
click at [1181, 432] on icon "button" at bounding box center [1175, 432] width 14 height 14
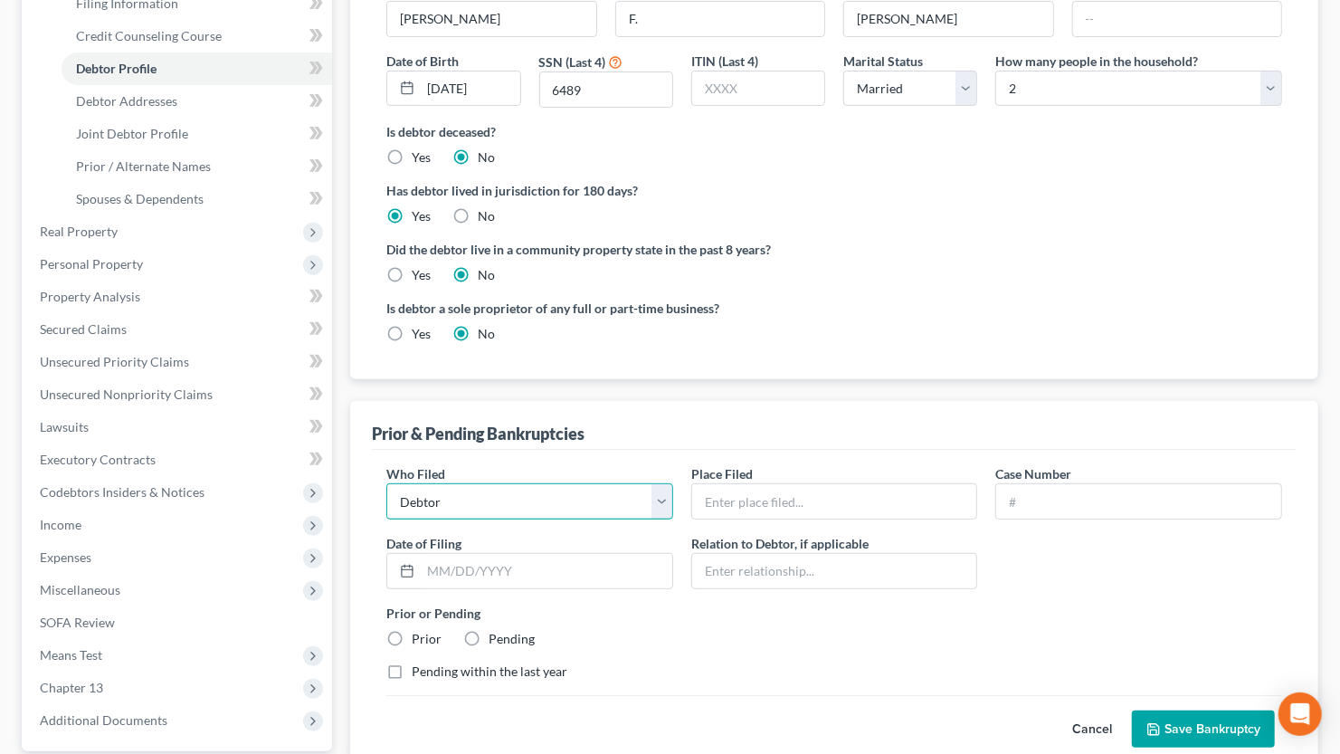
click at [648, 503] on select "Debtor Other" at bounding box center [529, 501] width 287 height 36
click at [738, 501] on input "text" at bounding box center [834, 501] width 285 height 34
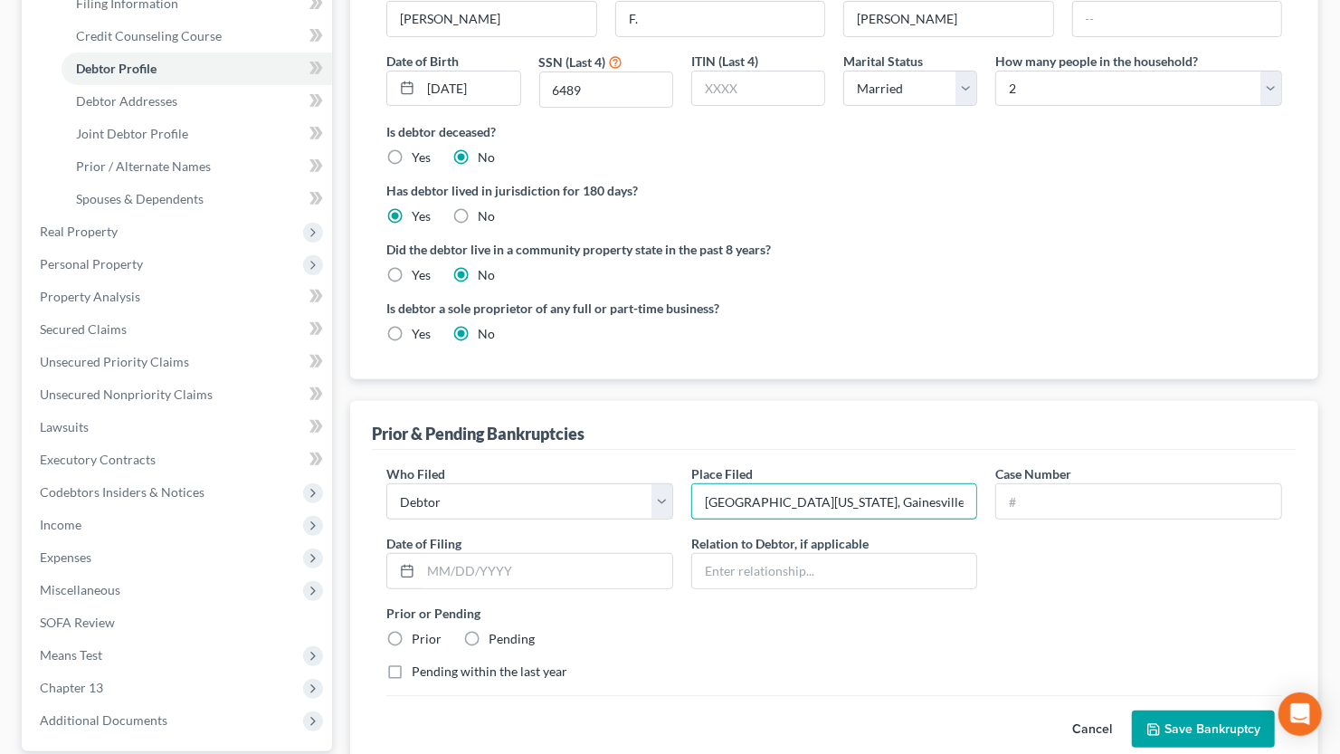
scroll to position [0, 6]
type input "[GEOGRAPHIC_DATA][US_STATE], Gainesville Division"
click at [1009, 502] on input "text" at bounding box center [1138, 501] width 285 height 34
type input "24-10035-KKS"
click at [422, 636] on label "Prior" at bounding box center [427, 639] width 30 height 18
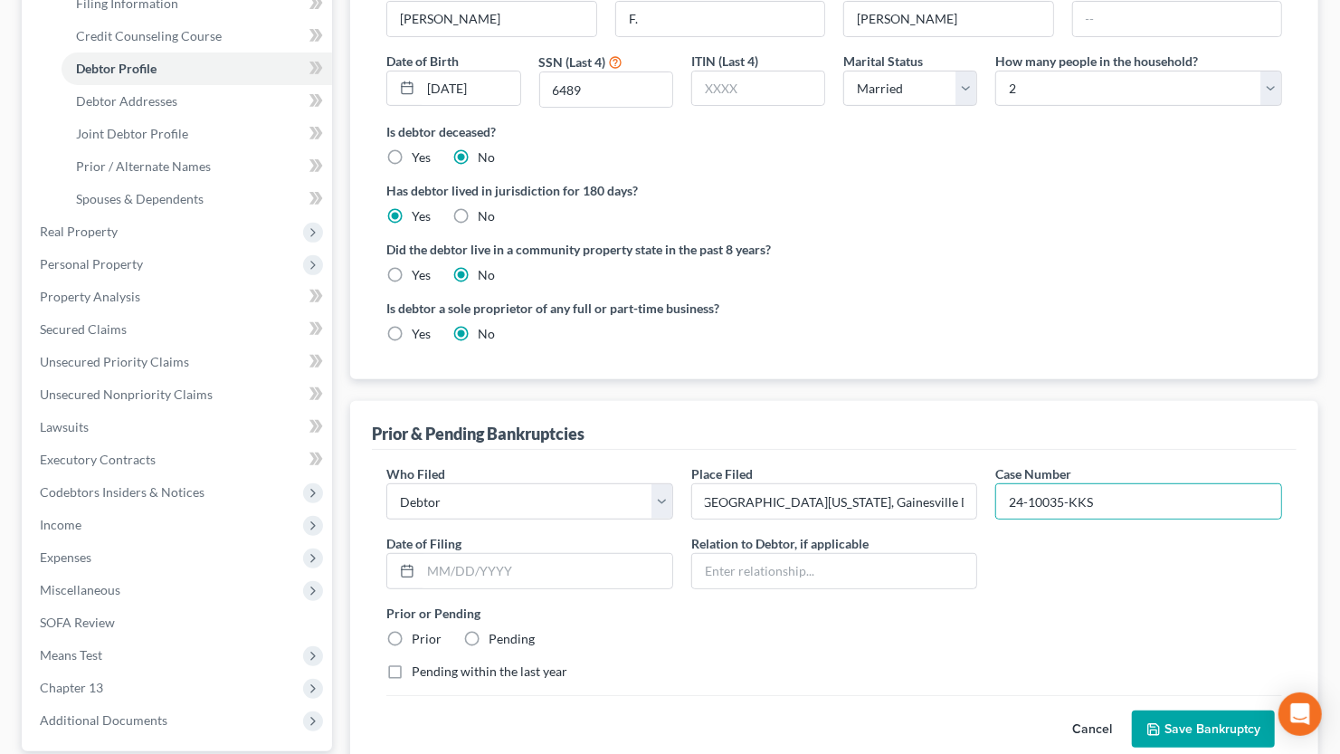
click at [422, 636] on input "Prior" at bounding box center [425, 636] width 12 height 12
radio input "true"
click at [412, 670] on label "Pending within the last year" at bounding box center [490, 671] width 156 height 18
click at [419, 670] on input "Pending within the last year" at bounding box center [425, 668] width 12 height 12
checkbox input "true"
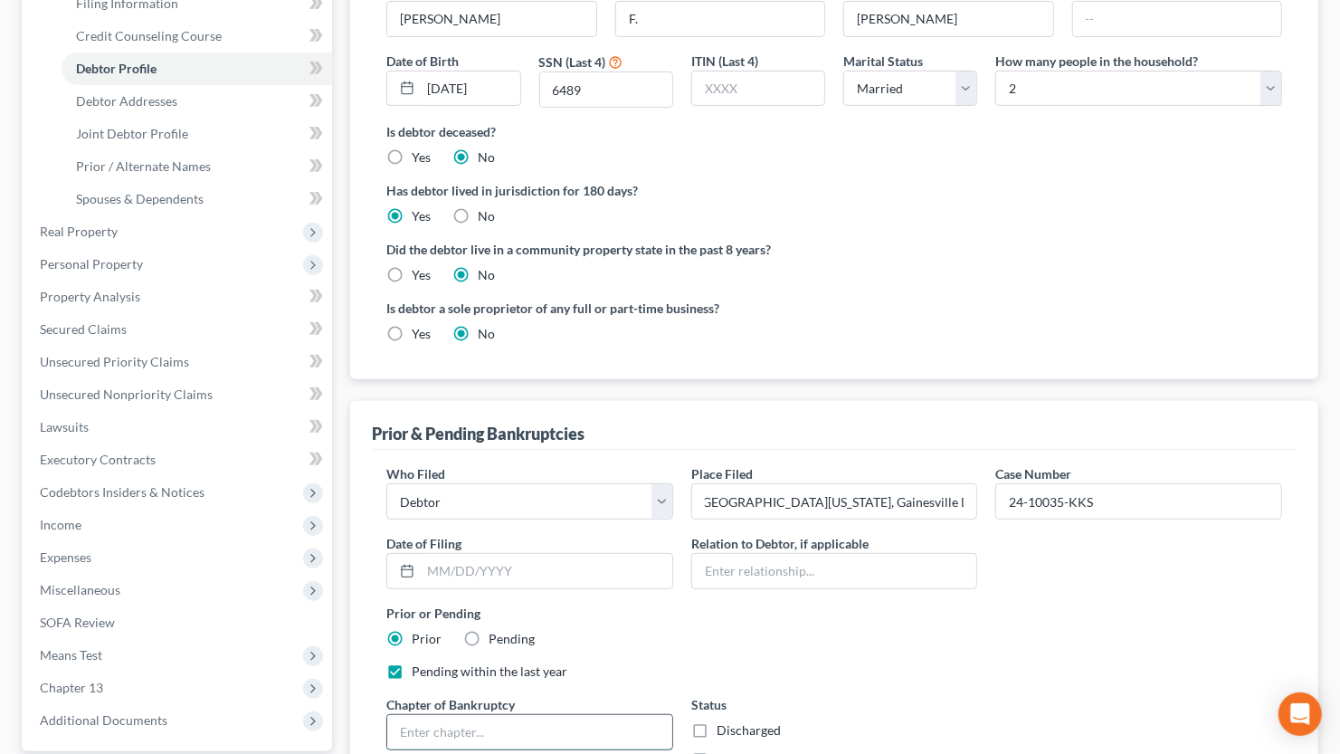
click at [394, 718] on input "text" at bounding box center [529, 732] width 285 height 34
type input "13"
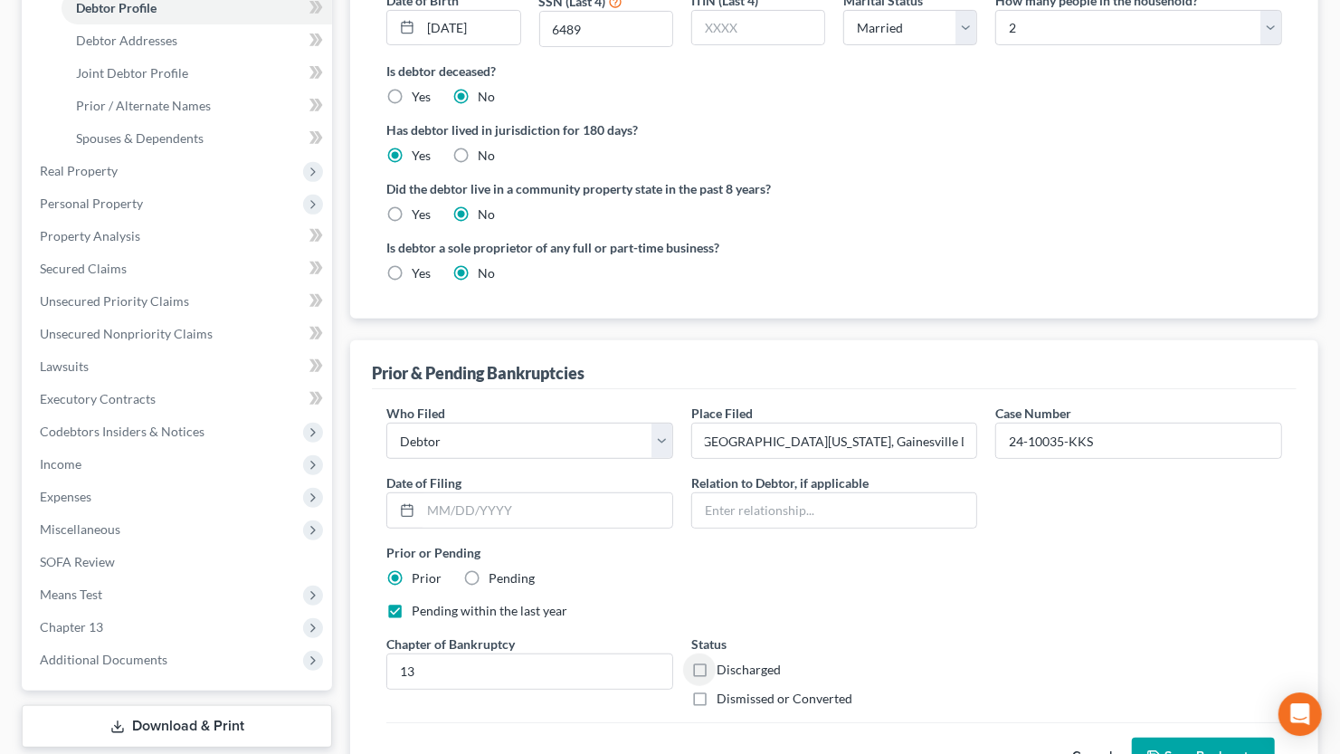
scroll to position [398, 0]
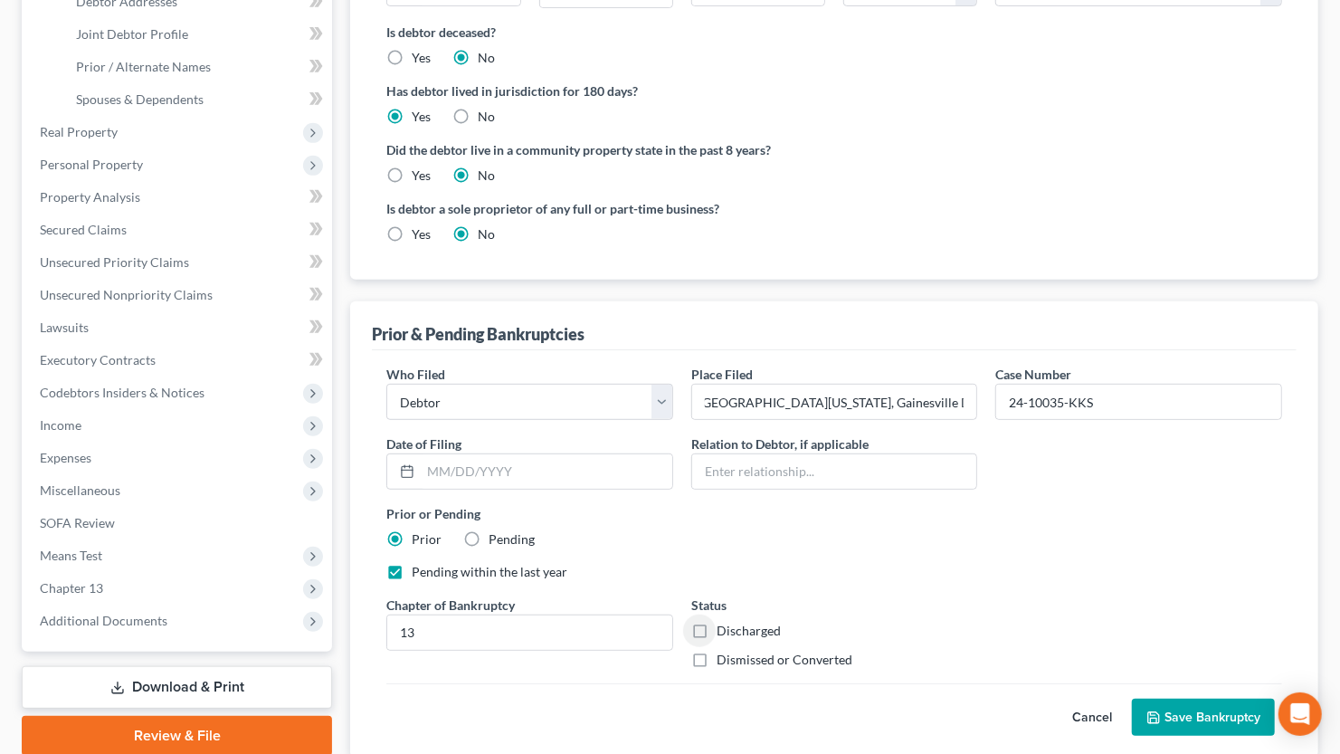
click at [716, 659] on label "Dismissed or Converted" at bounding box center [784, 659] width 136 height 18
click at [724, 659] on input "Dismissed or Converted" at bounding box center [730, 656] width 12 height 12
checkbox input "true"
click at [537, 466] on input "text" at bounding box center [546, 471] width 251 height 34
type input "[DATE]"
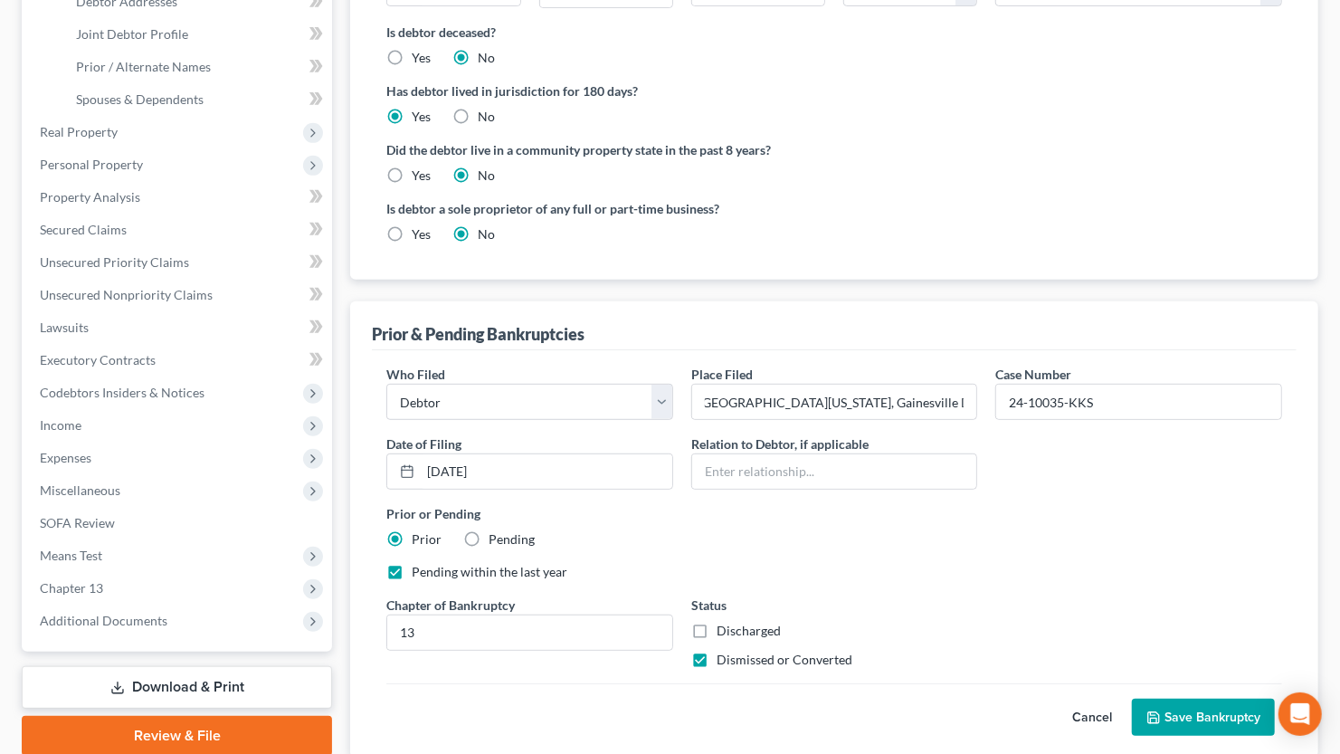
click at [1148, 711] on icon "submit" at bounding box center [1153, 717] width 14 height 14
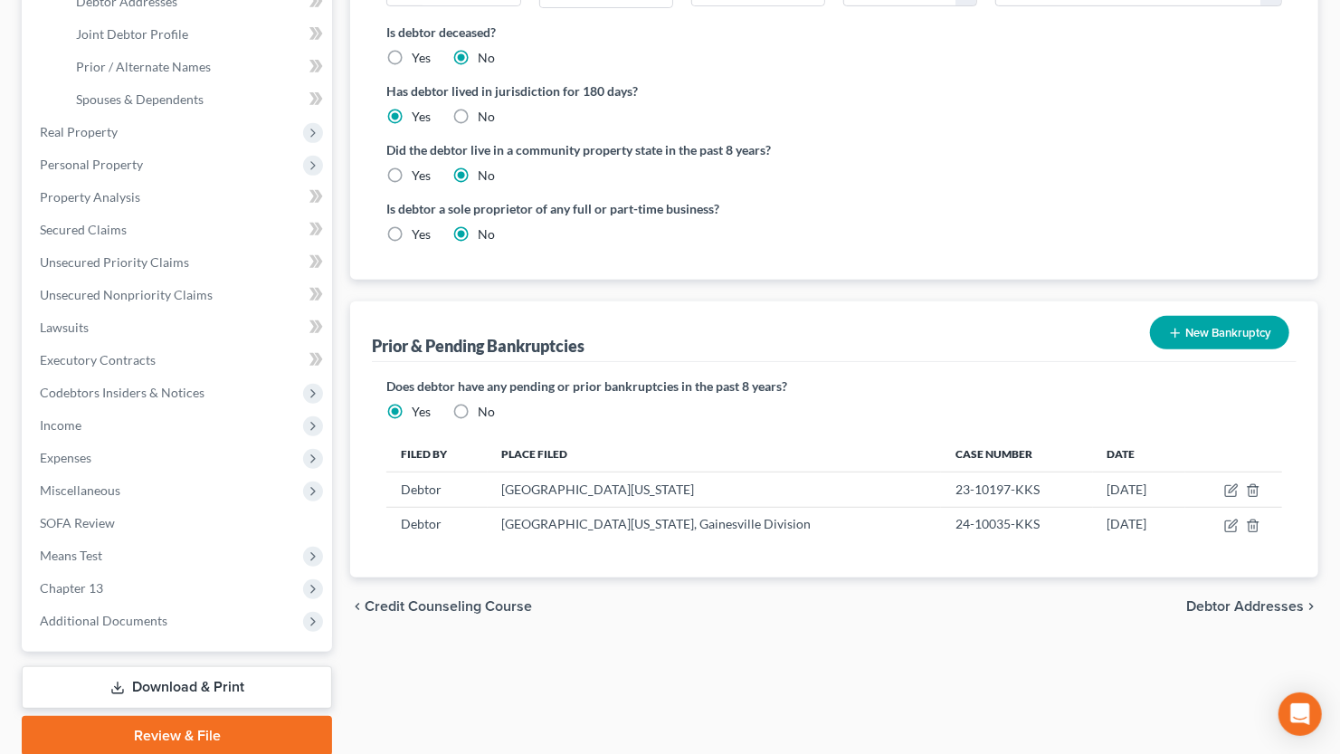
click at [1211, 599] on span "Debtor Addresses" at bounding box center [1245, 606] width 118 height 14
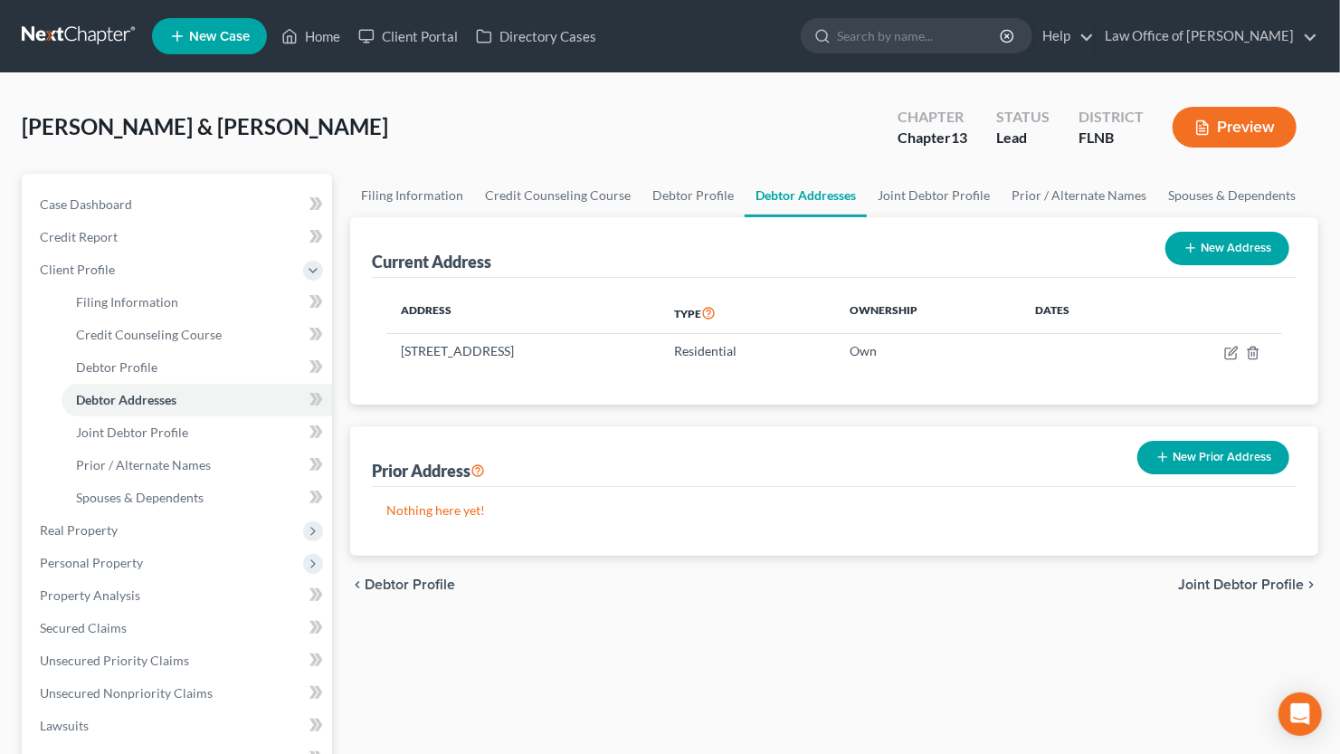
click at [1213, 577] on span "Joint Debtor Profile" at bounding box center [1241, 584] width 126 height 14
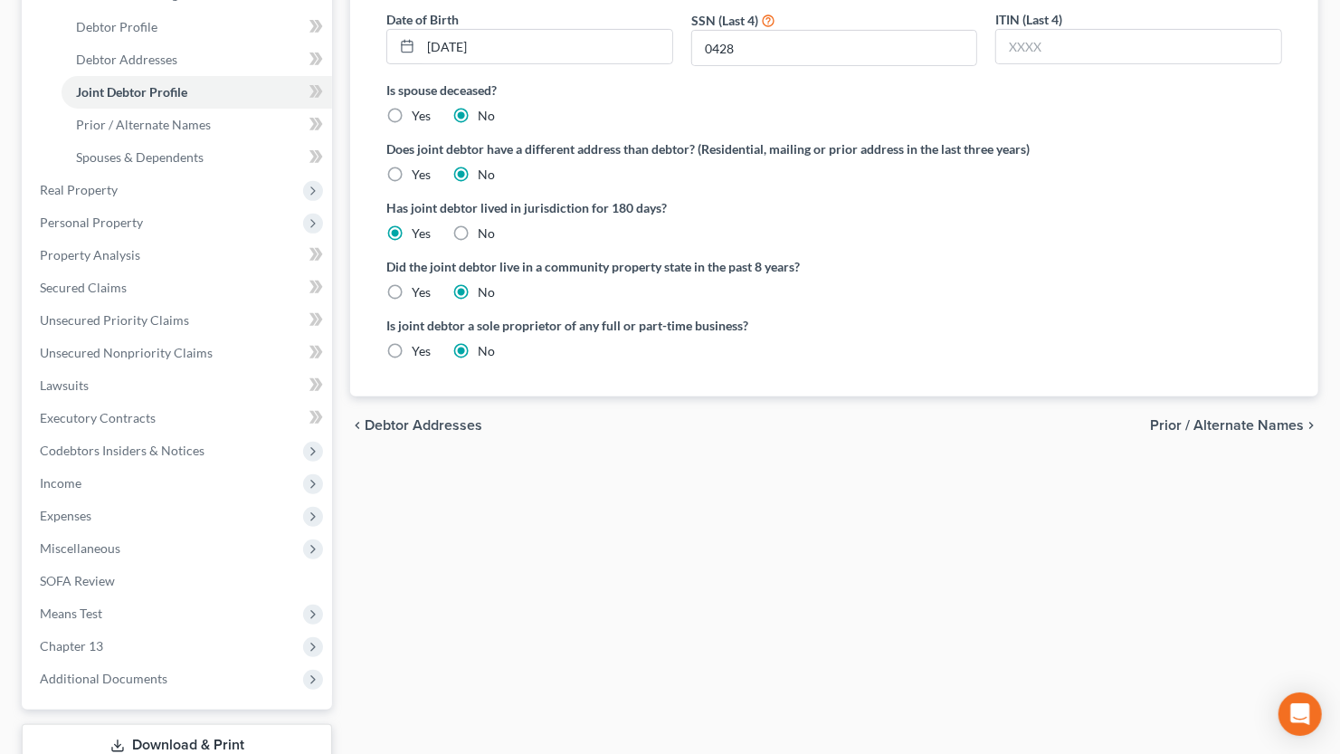
scroll to position [398, 0]
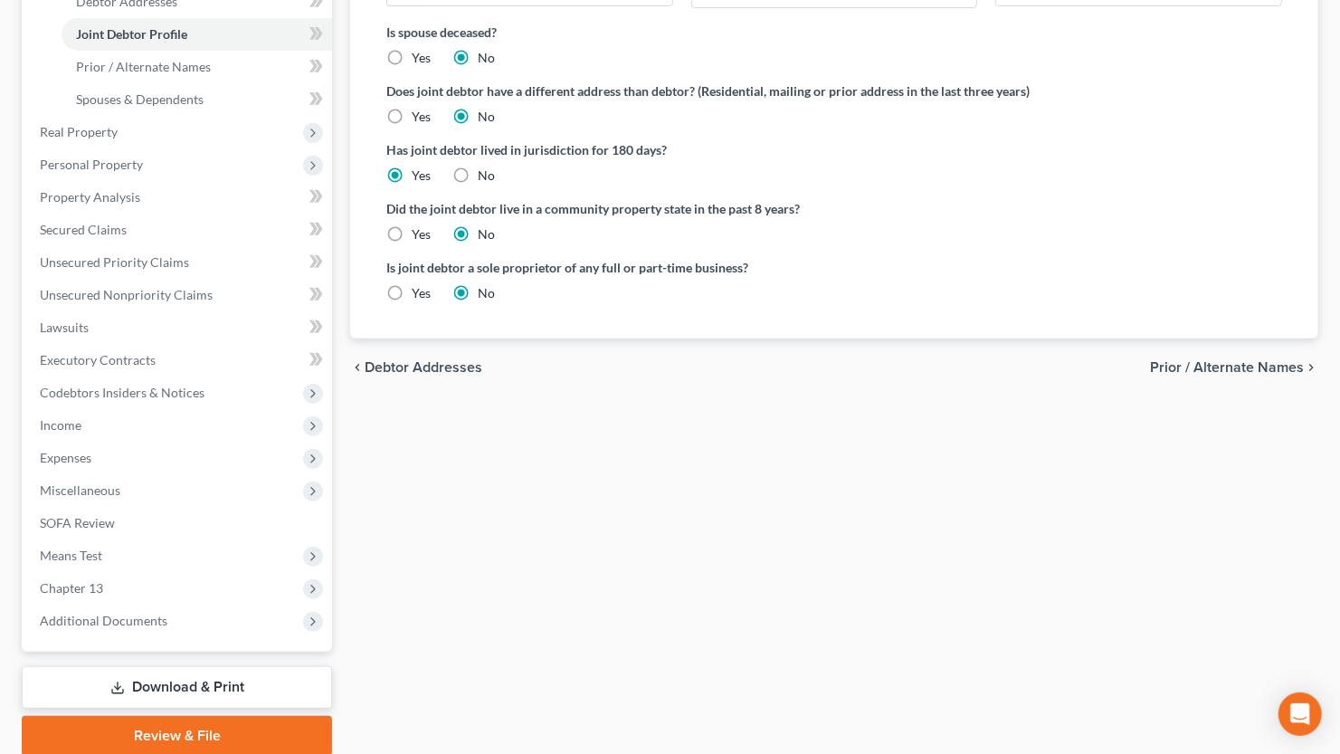
click at [1196, 366] on span "Prior / Alternate Names" at bounding box center [1227, 367] width 154 height 14
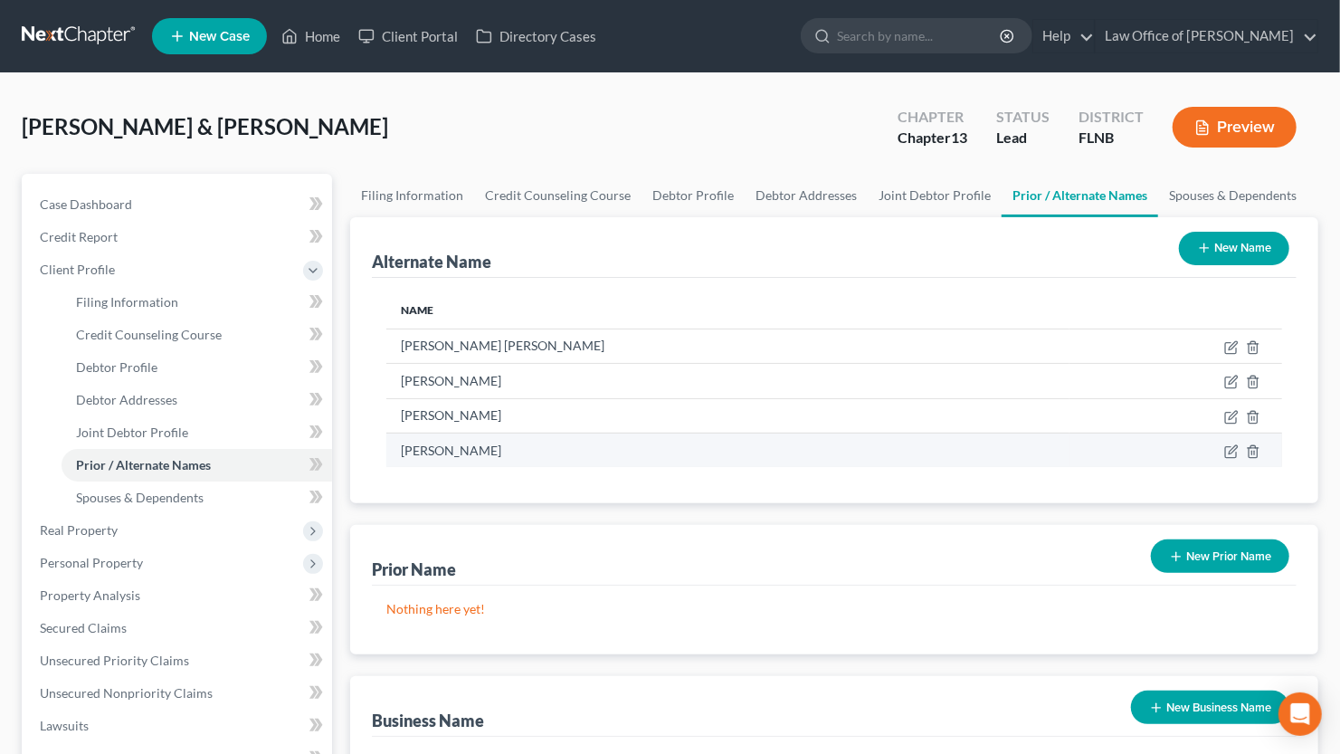
scroll to position [398, 0]
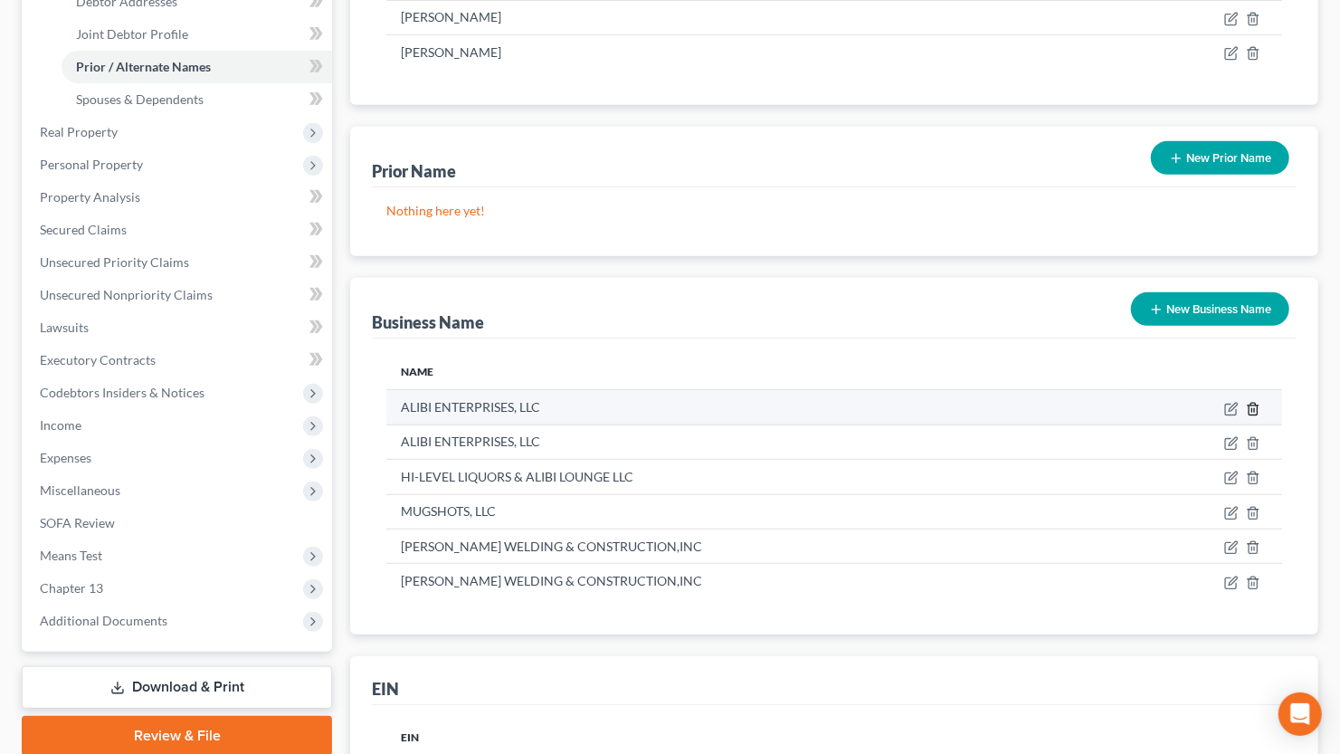
click at [1250, 410] on icon "button" at bounding box center [1253, 409] width 14 height 14
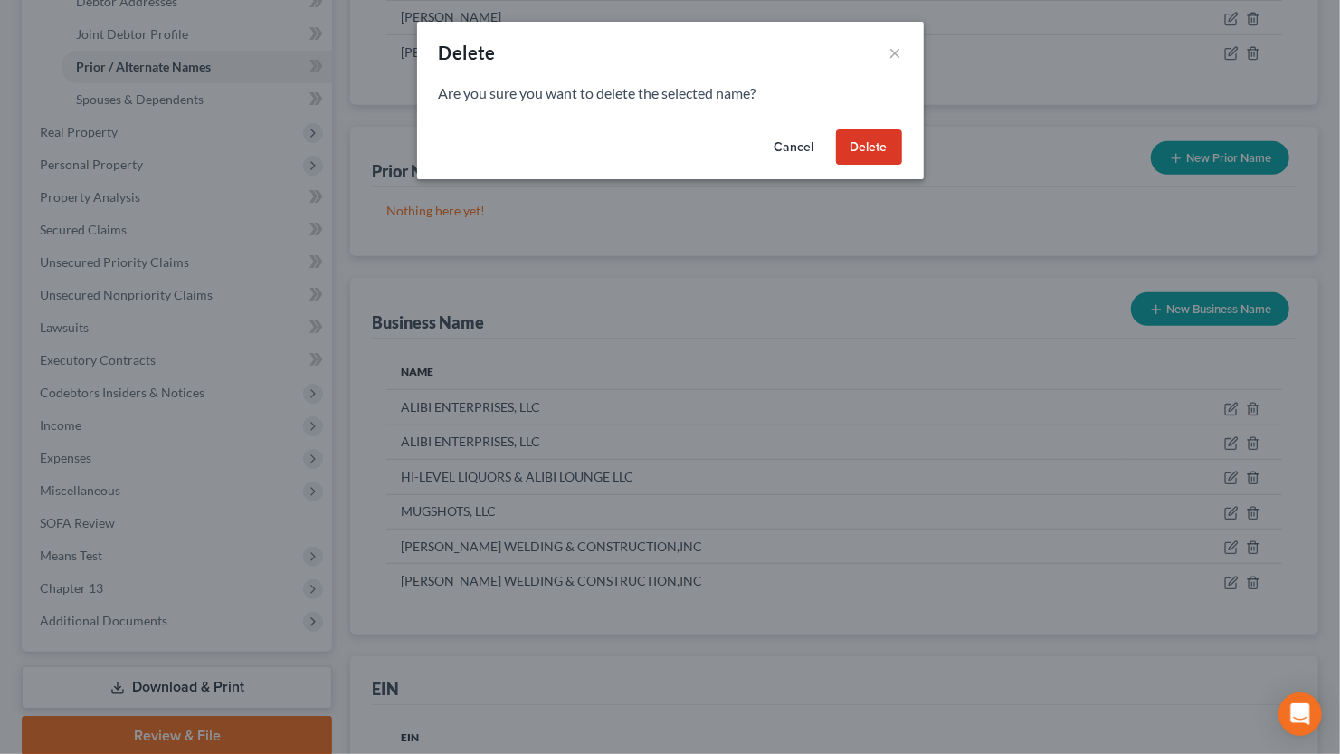
click at [876, 154] on button "Delete" at bounding box center [869, 147] width 66 height 36
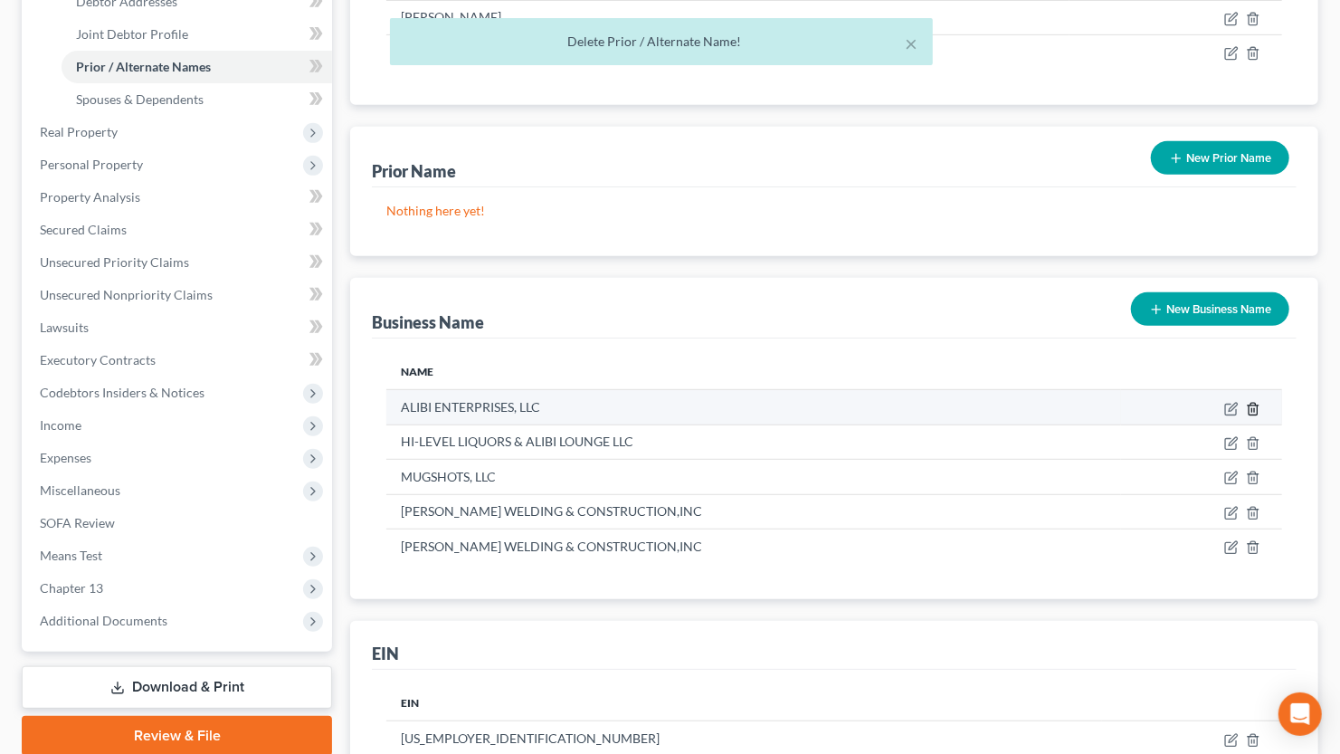
click at [1250, 405] on icon "button" at bounding box center [1253, 409] width 14 height 14
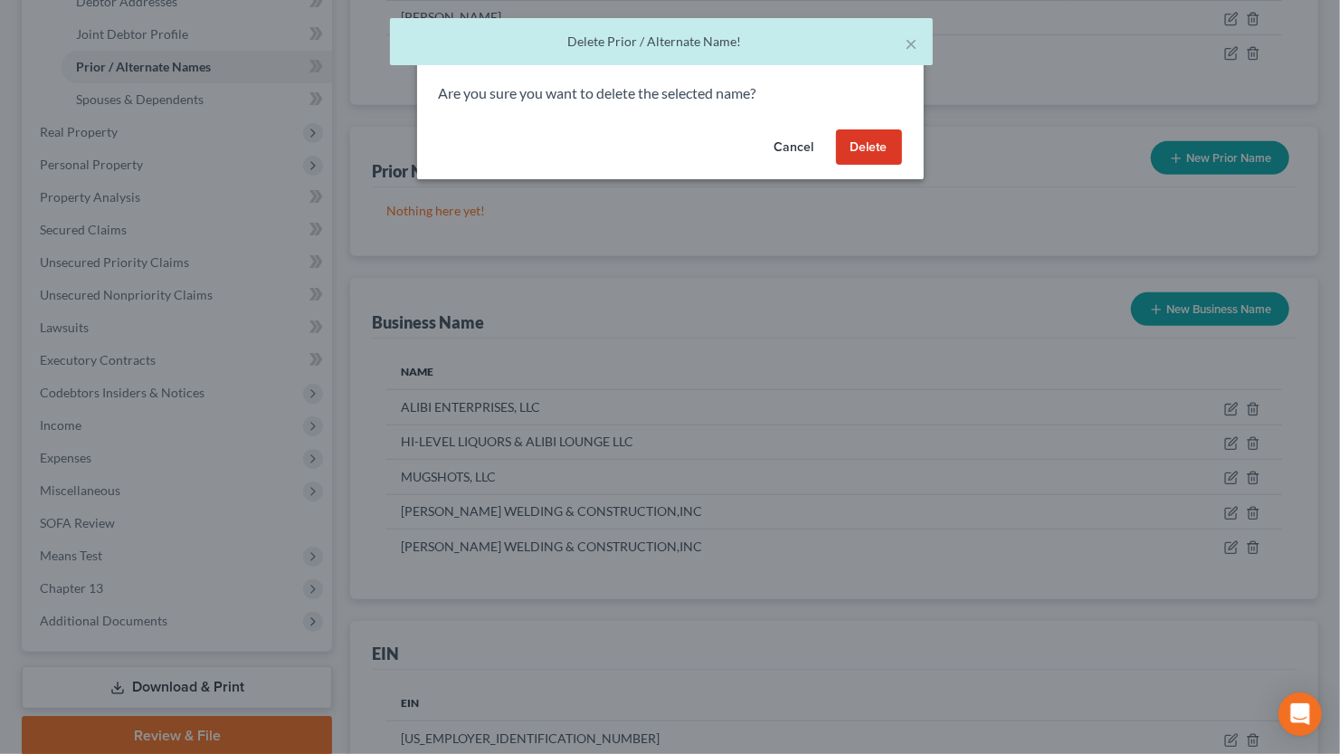
click at [868, 155] on button "Delete" at bounding box center [869, 147] width 66 height 36
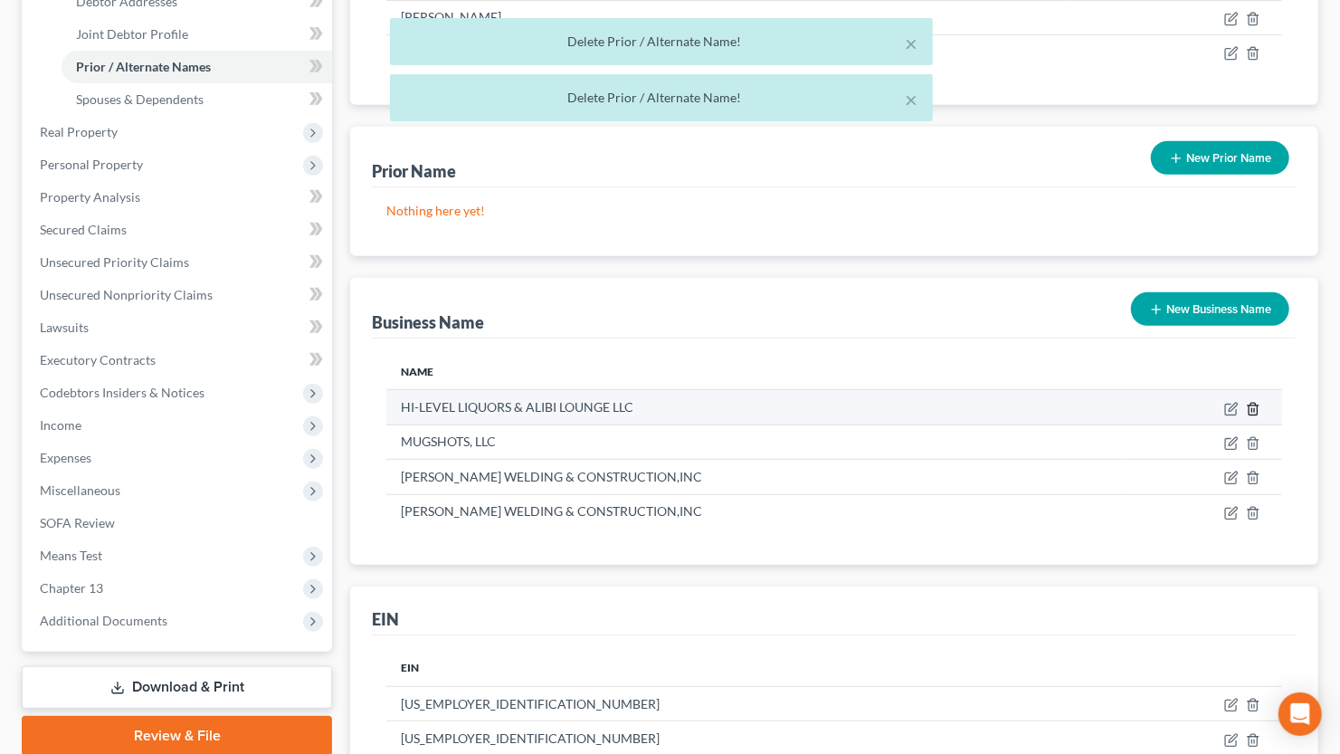
click at [1251, 404] on icon "button" at bounding box center [1253, 409] width 14 height 14
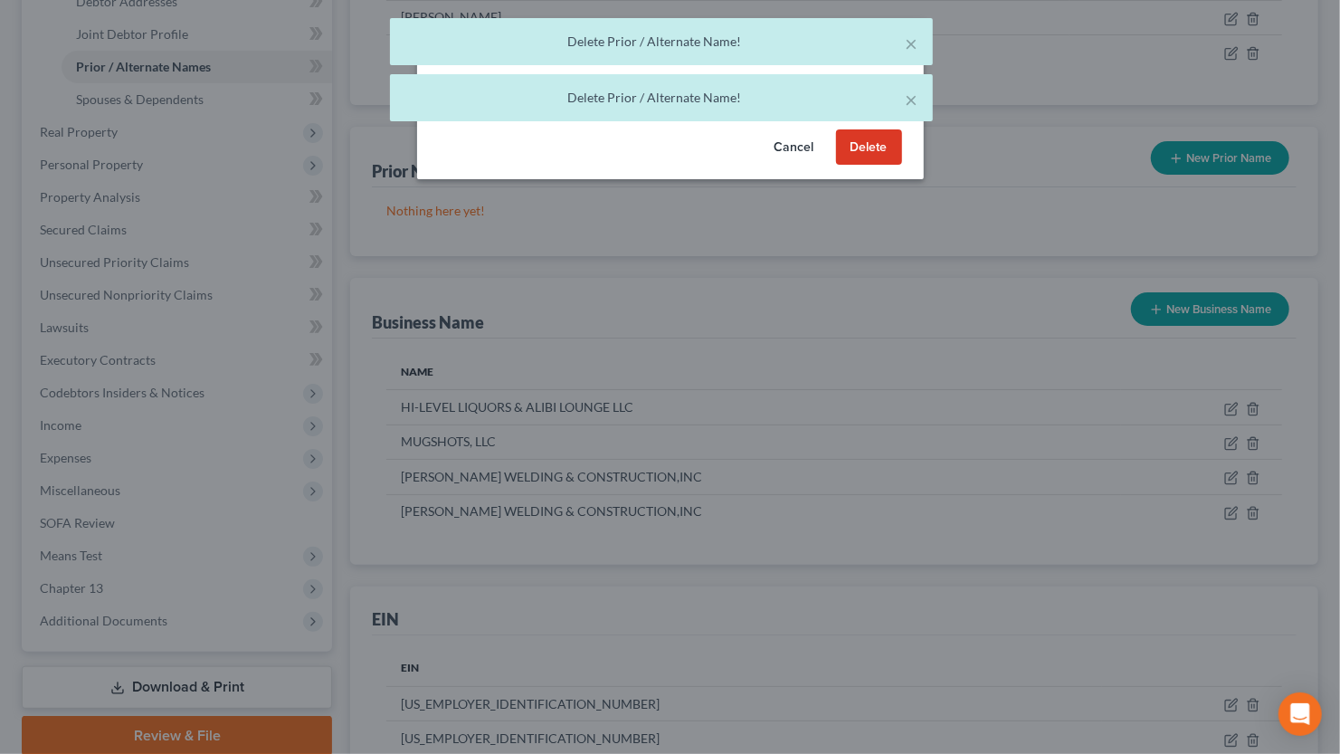
click at [876, 152] on button "Delete" at bounding box center [869, 147] width 66 height 36
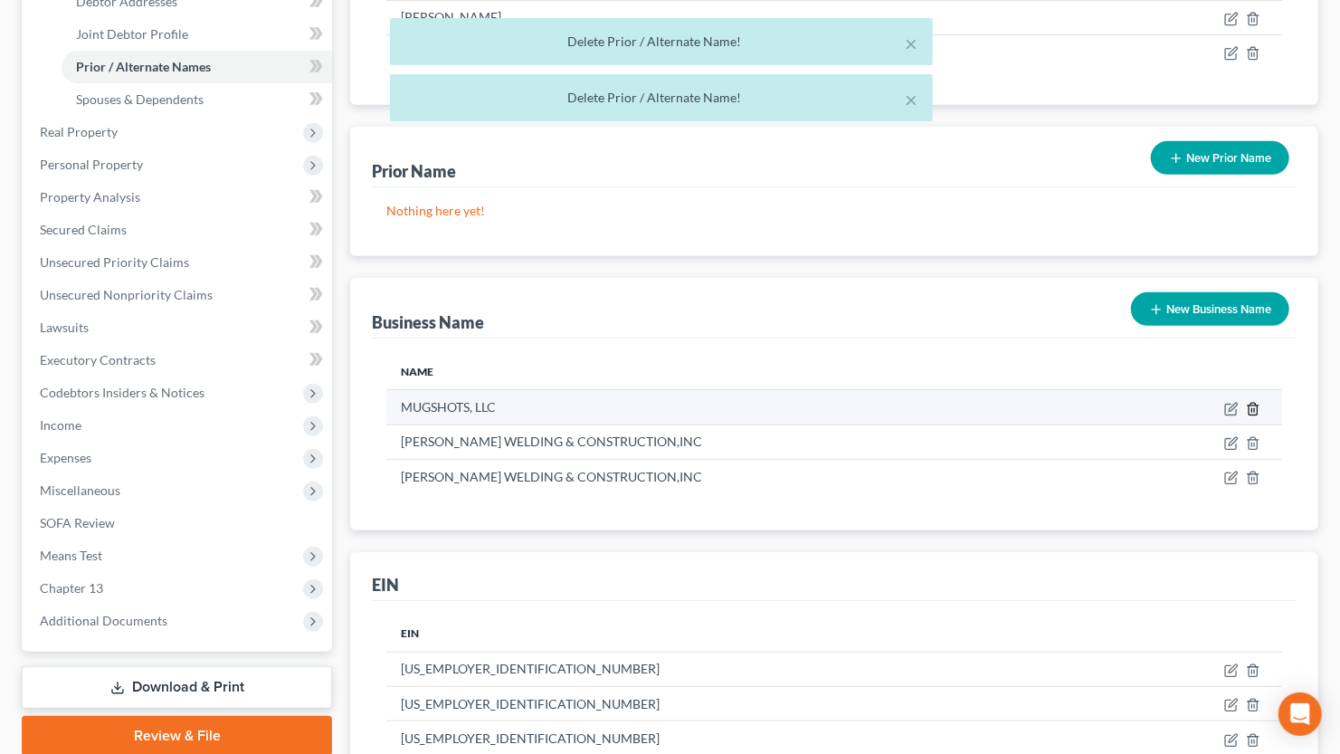
click at [1252, 408] on line "button" at bounding box center [1252, 410] width 0 height 4
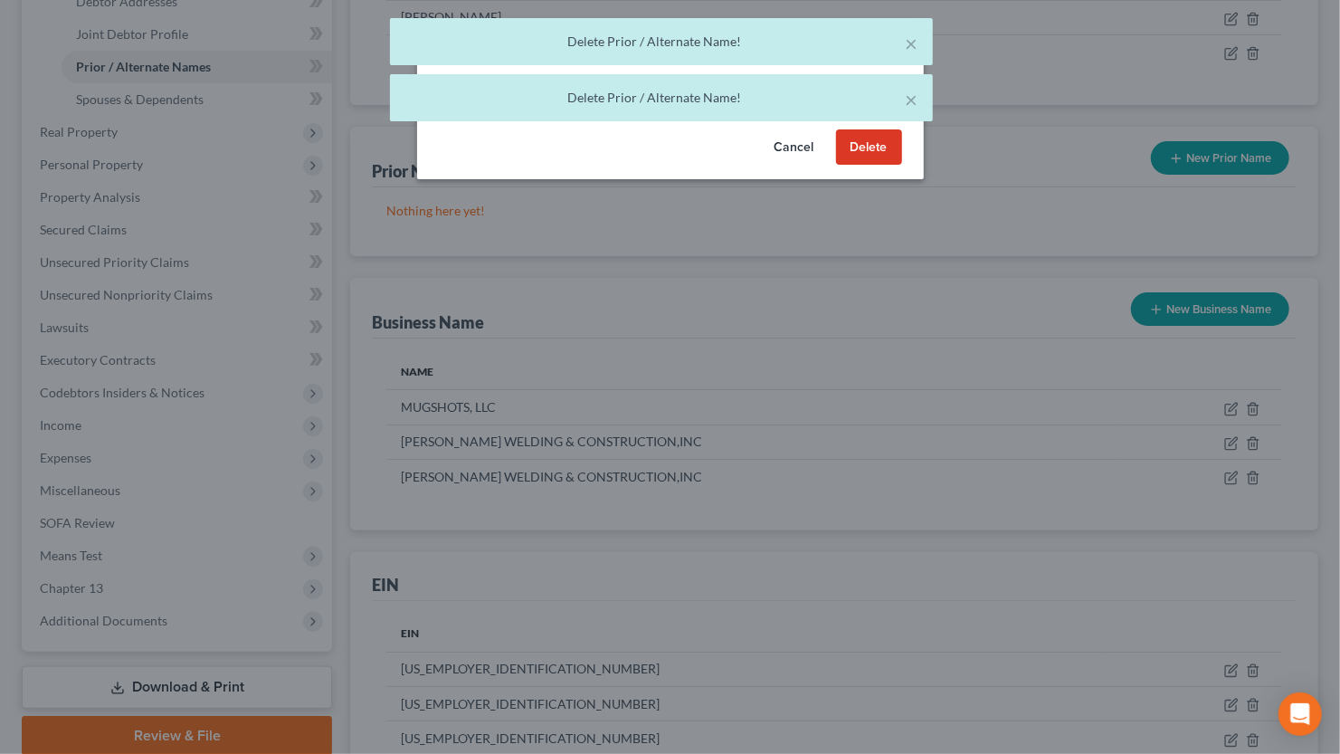
click at [883, 147] on button "Delete" at bounding box center [869, 147] width 66 height 36
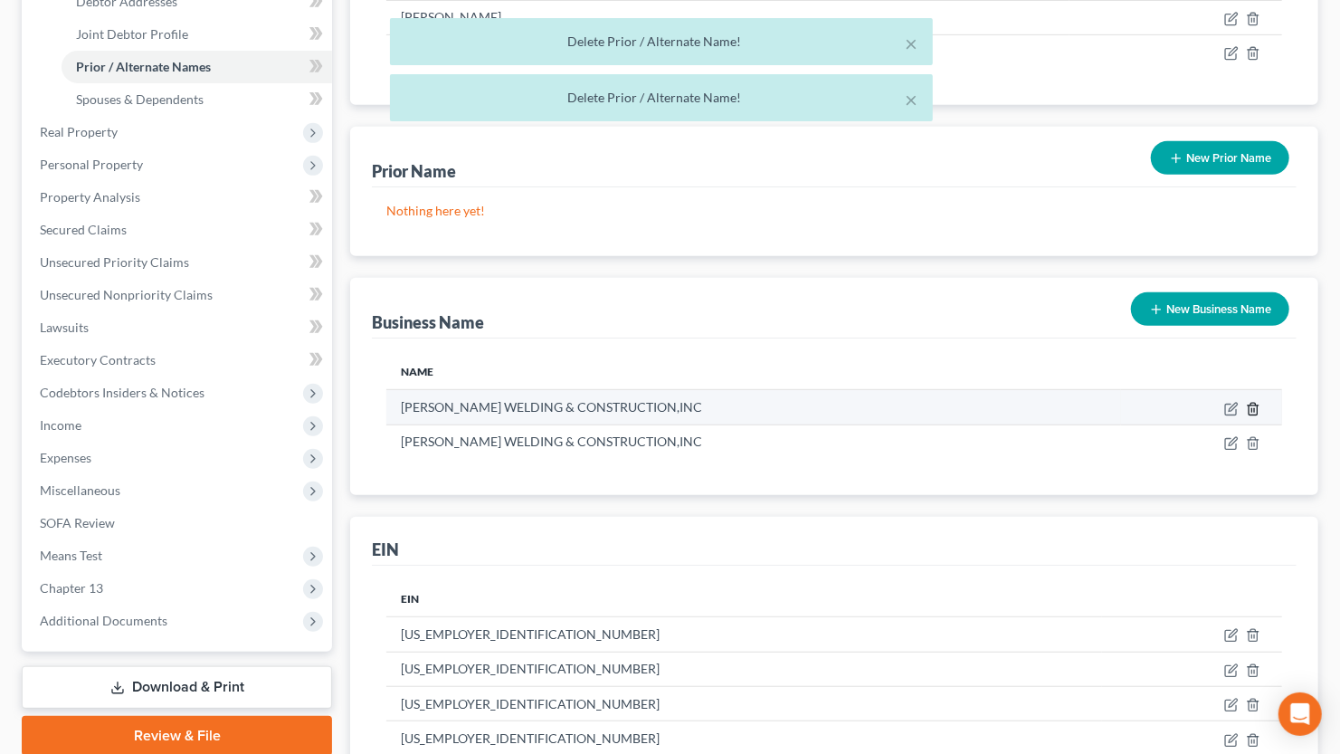
click at [1257, 410] on icon "button" at bounding box center [1252, 409] width 8 height 12
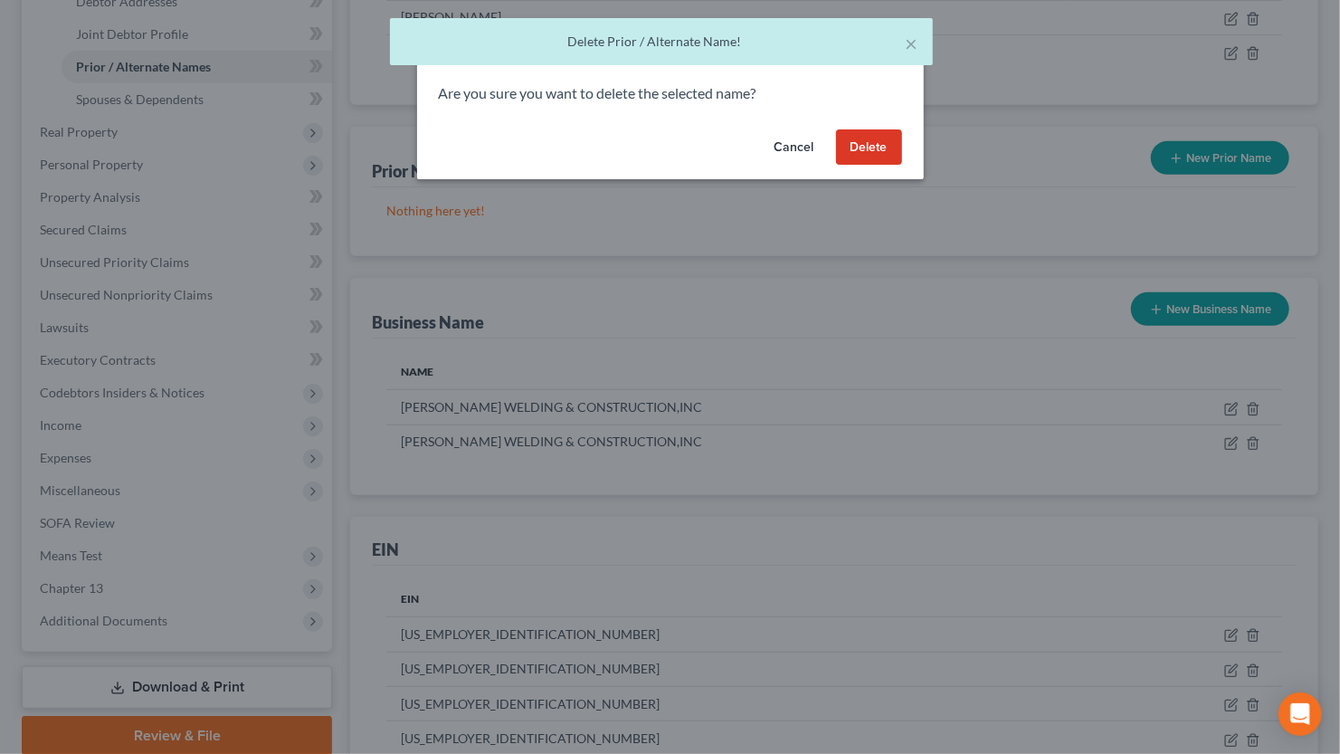
click at [876, 155] on button "Delete" at bounding box center [869, 147] width 66 height 36
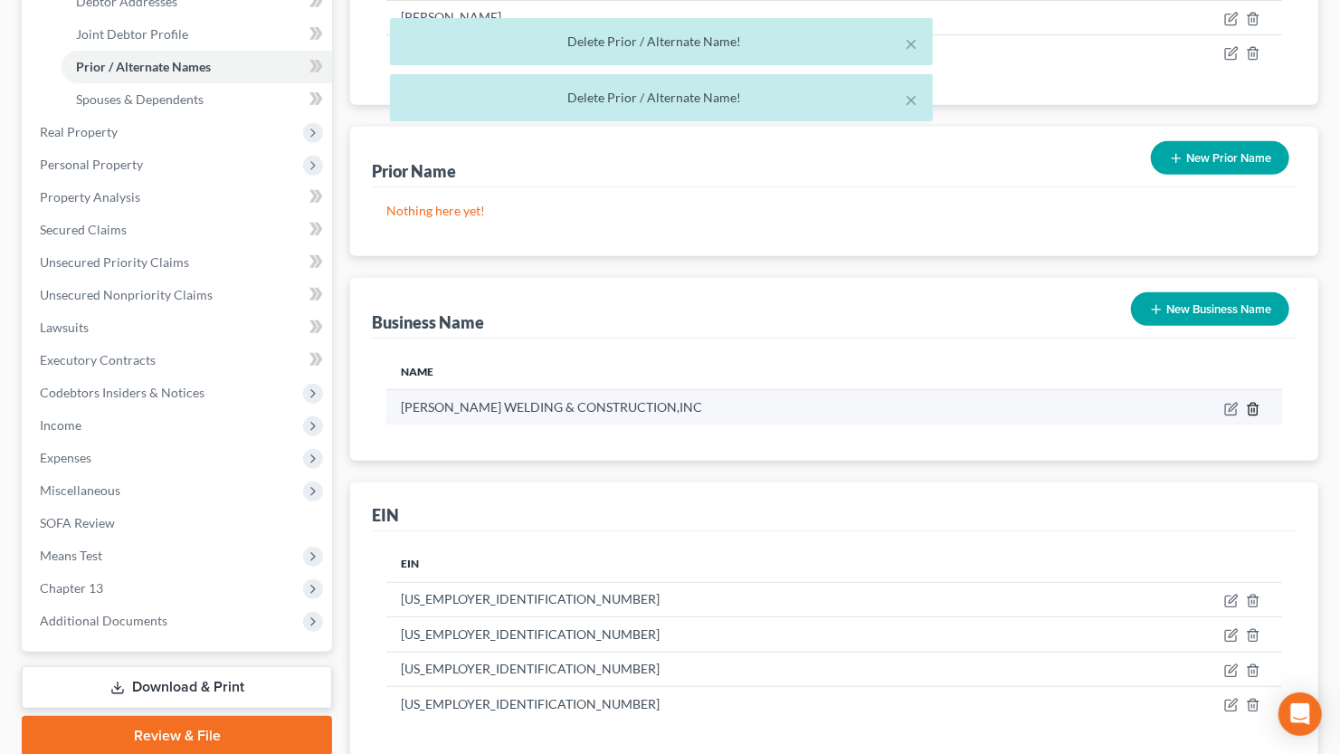
click at [1252, 409] on line "button" at bounding box center [1252, 410] width 0 height 4
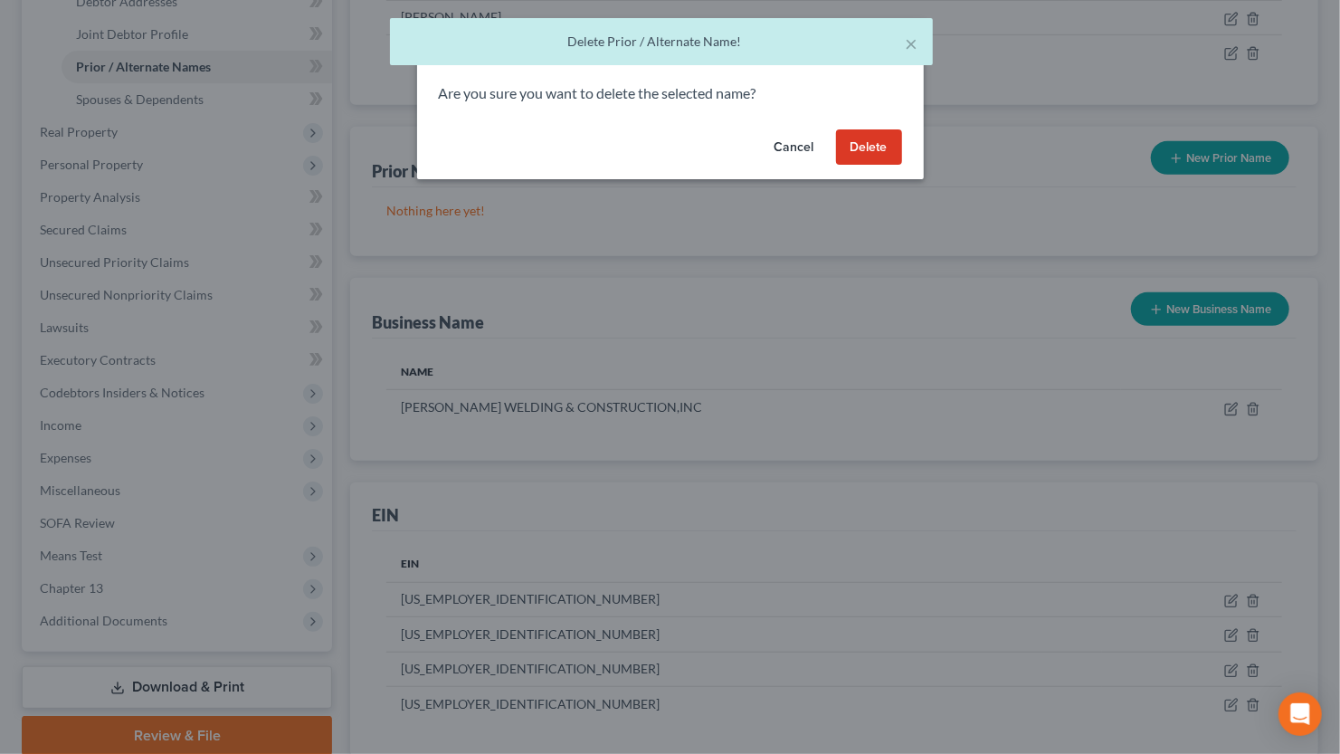
click at [873, 154] on button "Delete" at bounding box center [869, 147] width 66 height 36
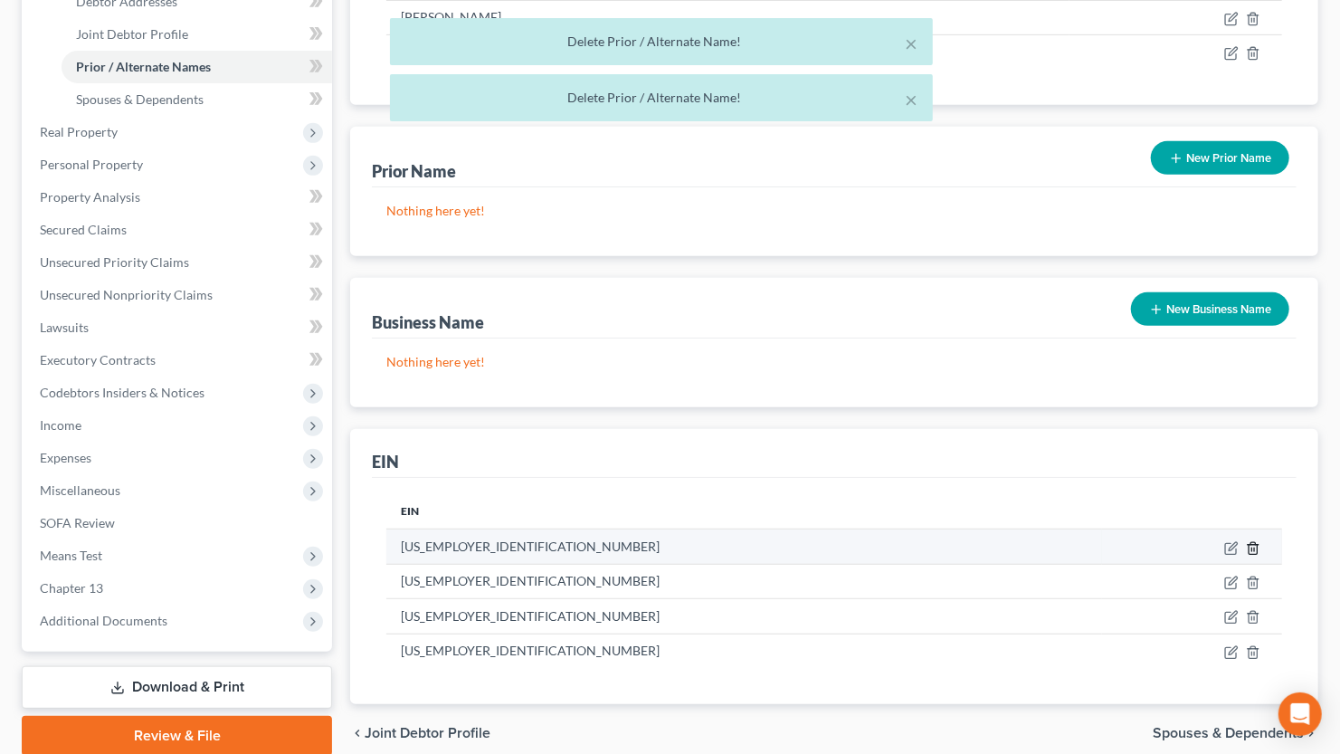
click at [1254, 547] on line "button" at bounding box center [1254, 549] width 0 height 4
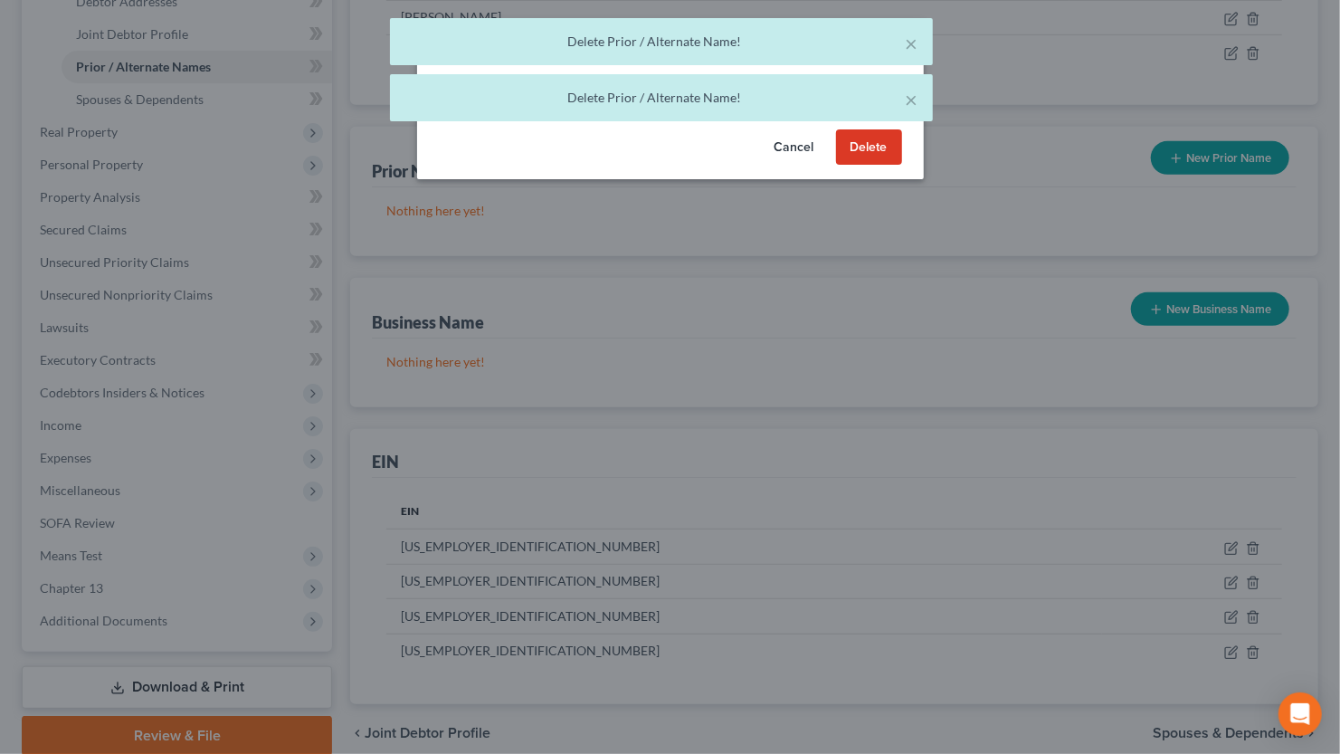
click at [869, 153] on button "Delete" at bounding box center [869, 147] width 66 height 36
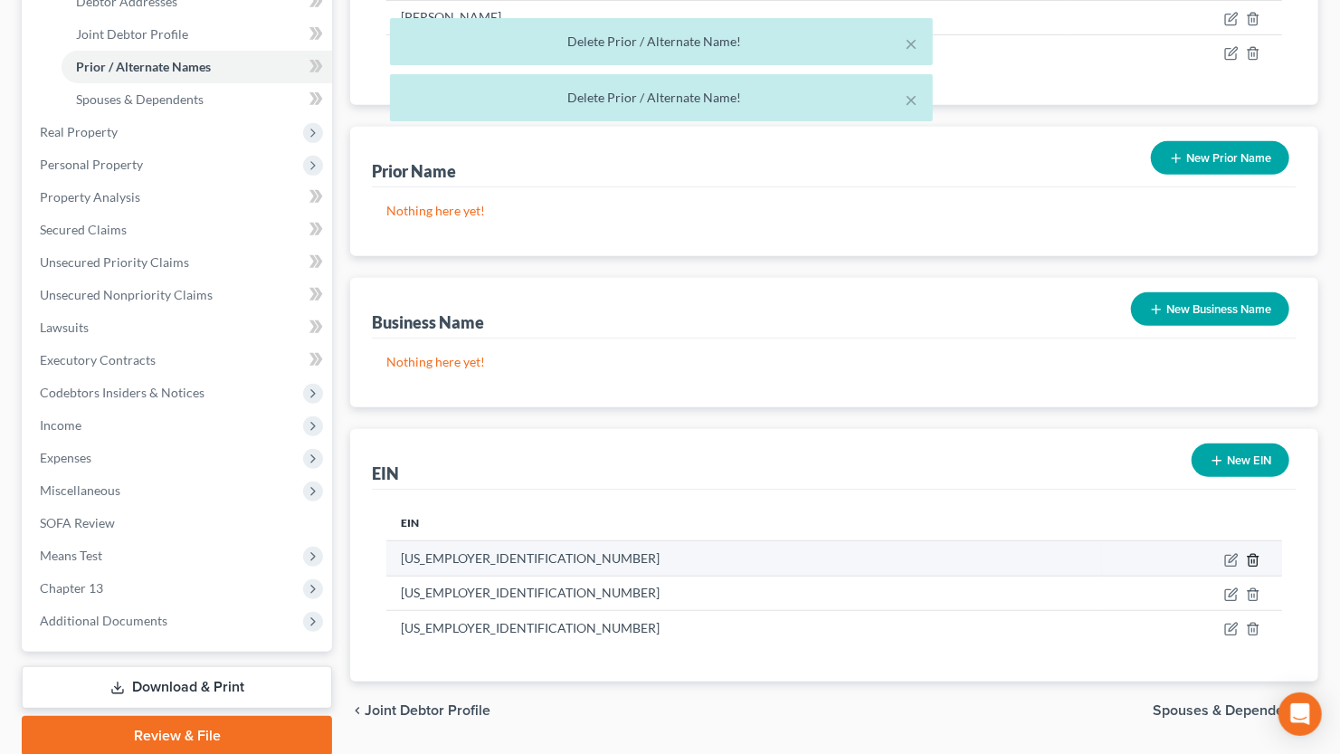
click at [1257, 558] on icon "button" at bounding box center [1253, 560] width 14 height 14
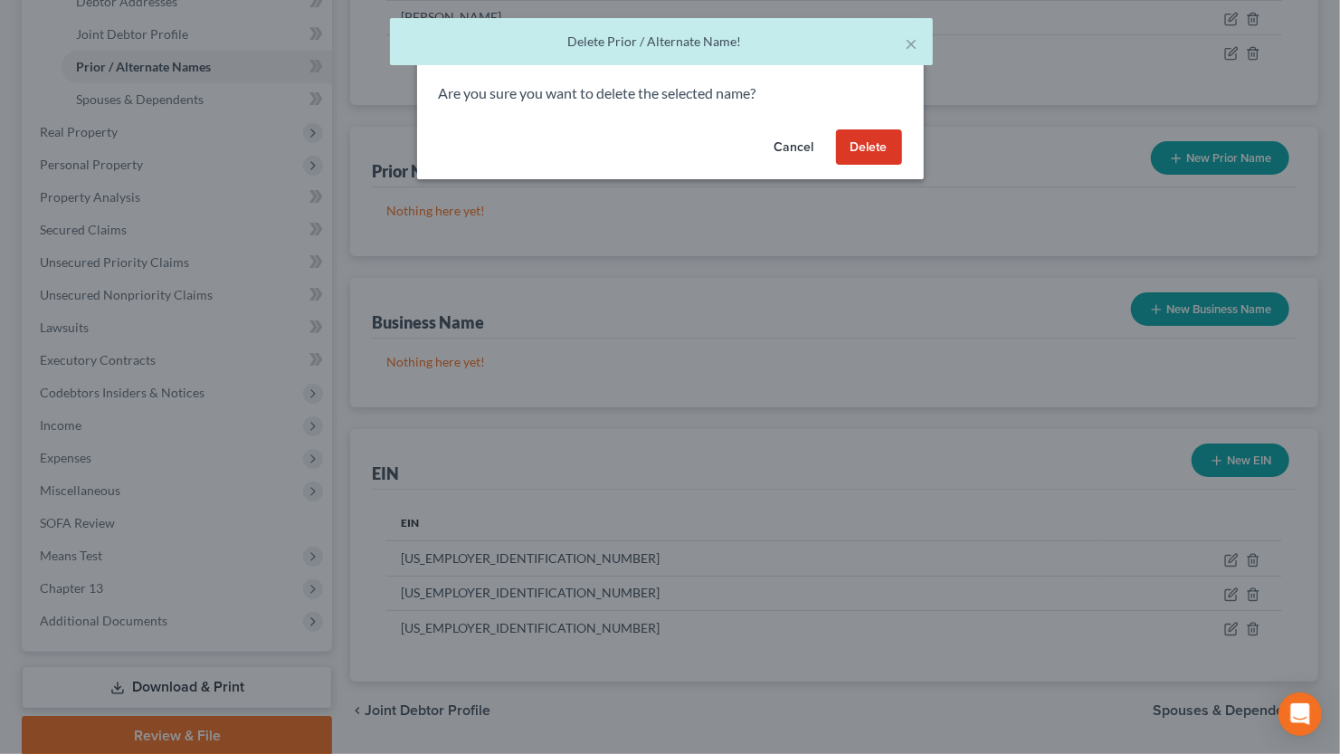
click at [866, 160] on button "Delete" at bounding box center [869, 147] width 66 height 36
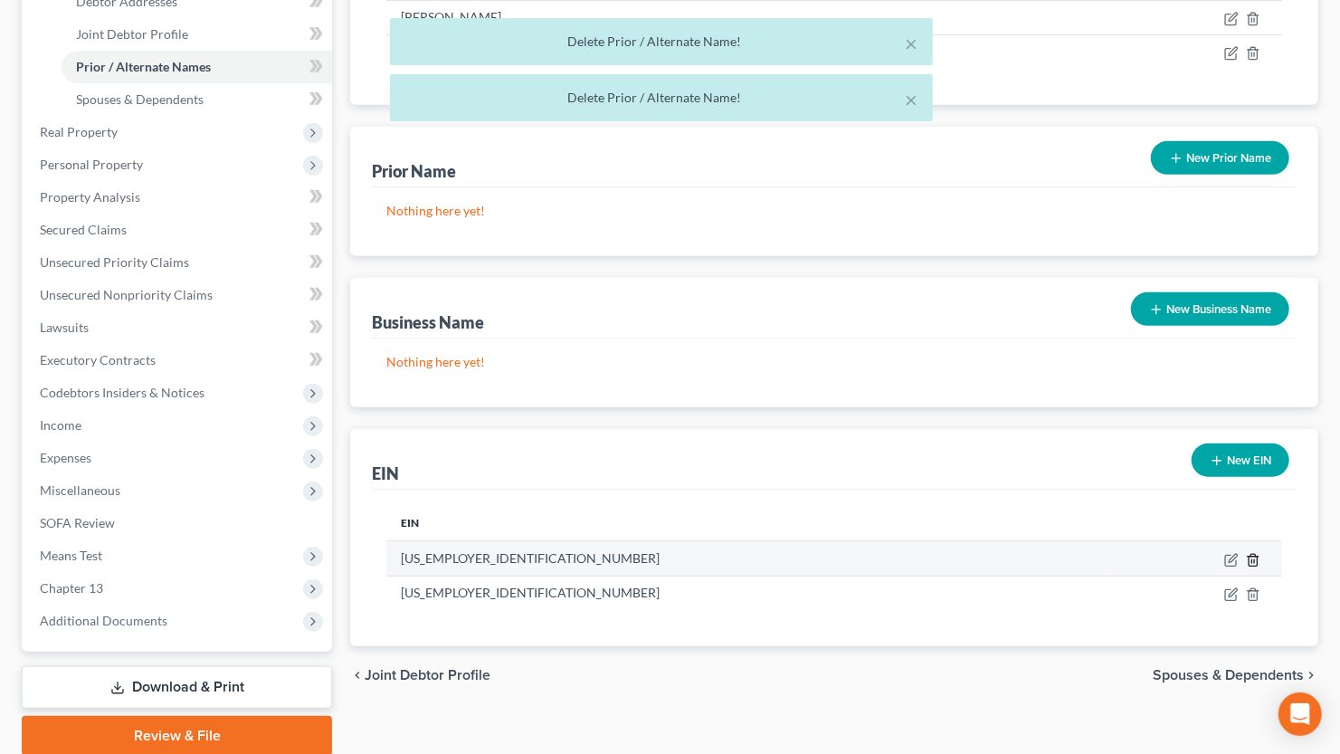
click at [1250, 554] on icon "button" at bounding box center [1253, 560] width 14 height 14
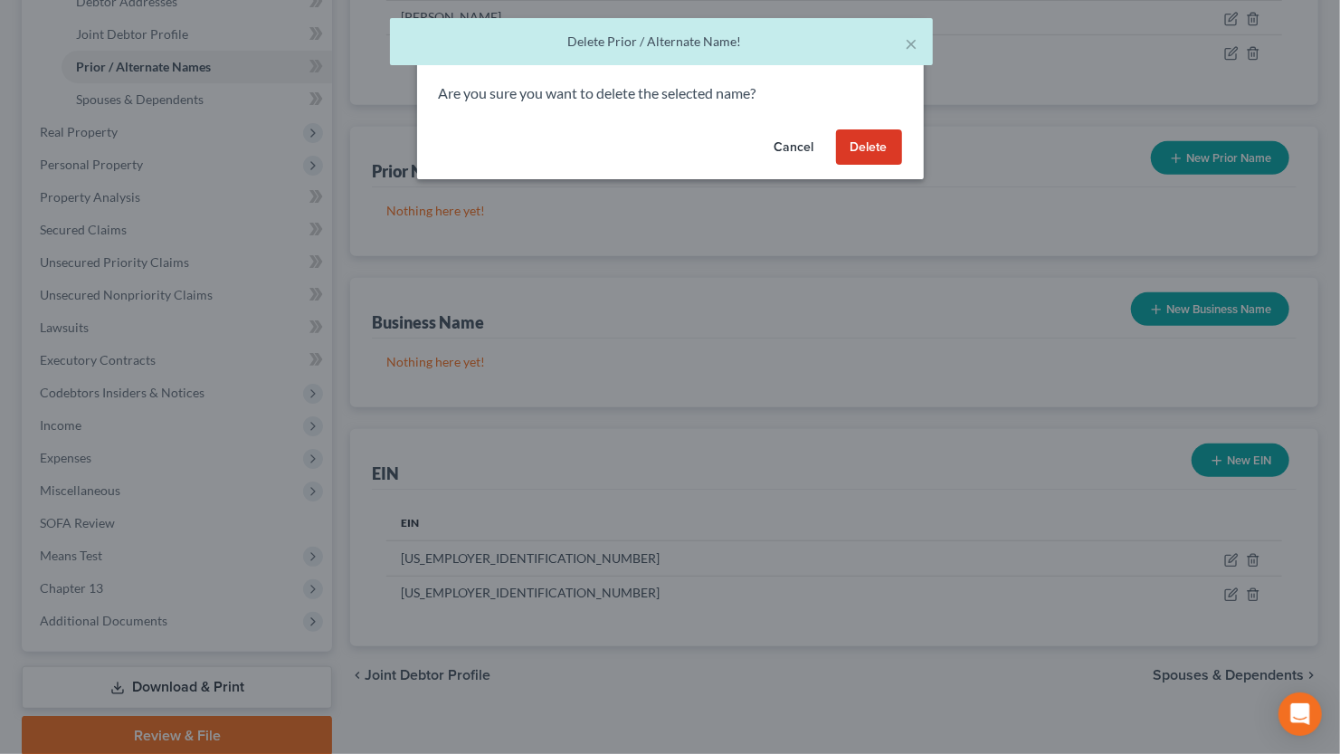
click at [856, 155] on button "Delete" at bounding box center [869, 147] width 66 height 36
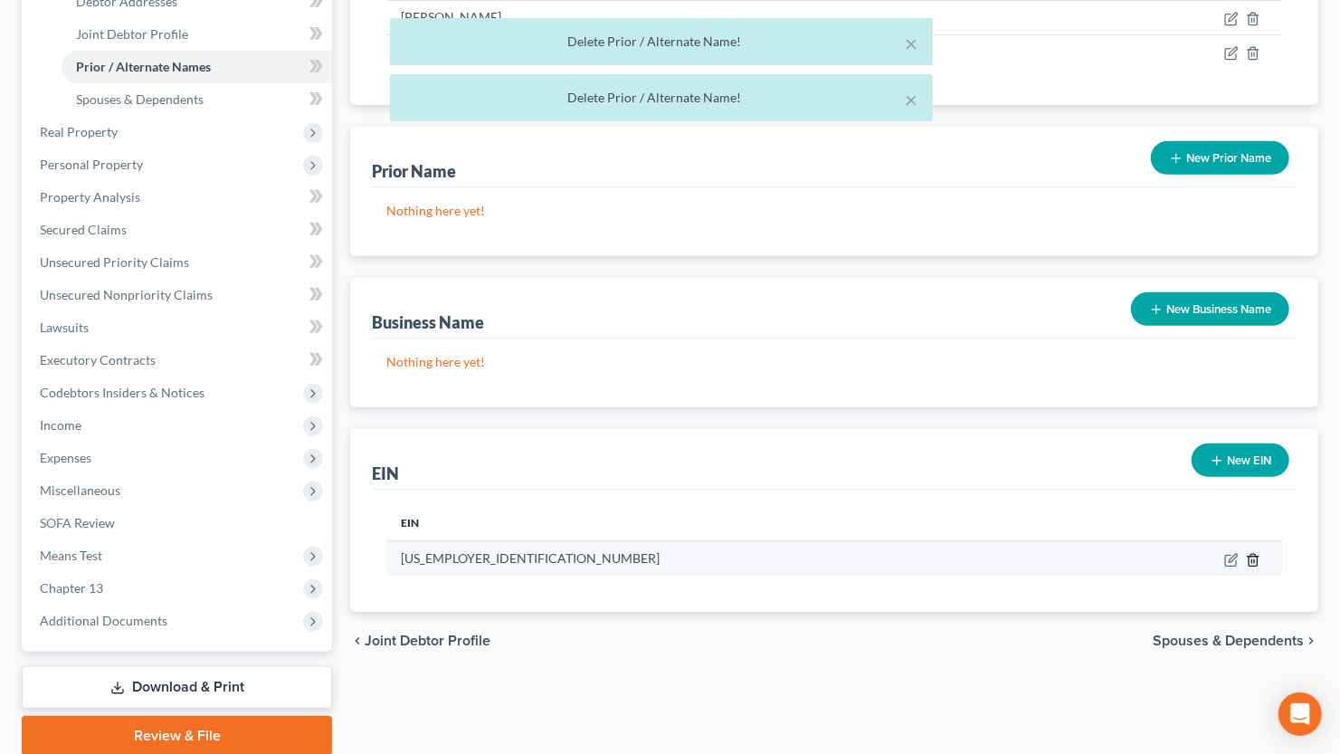
click at [1251, 558] on icon "button" at bounding box center [1253, 560] width 14 height 14
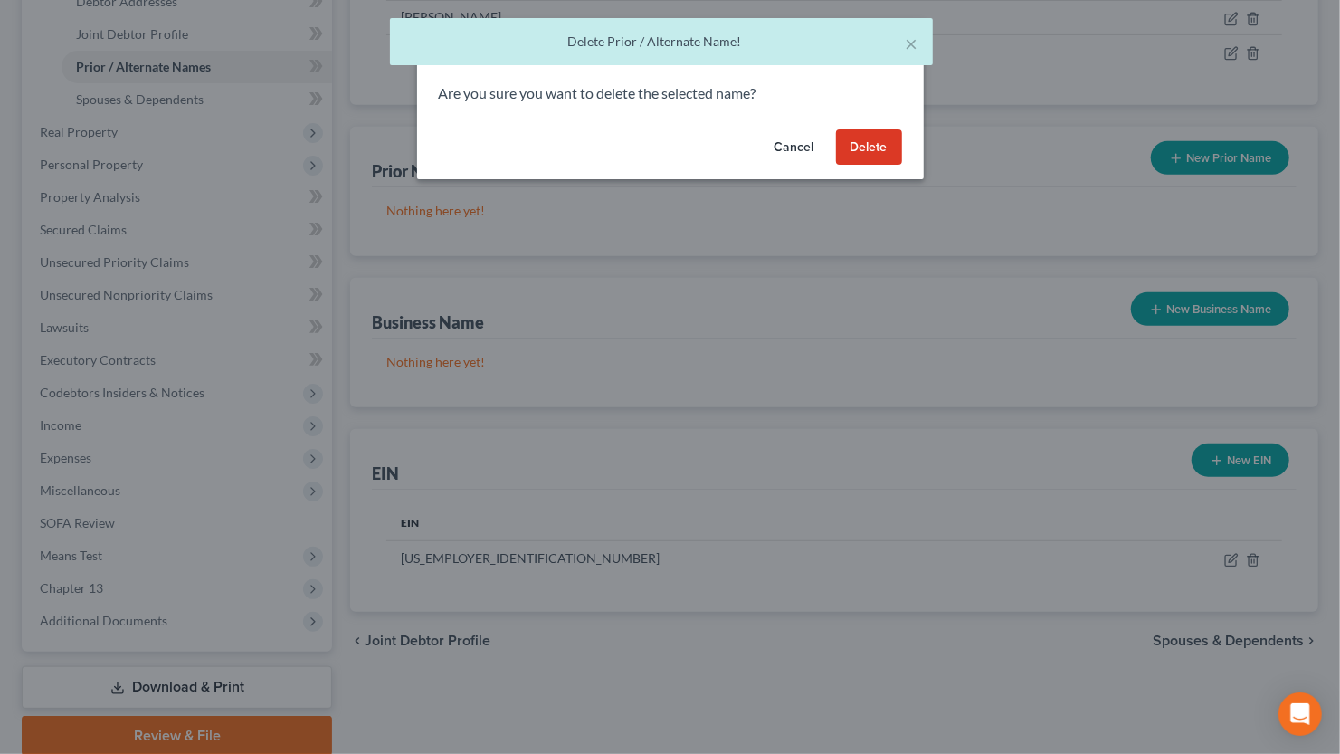
click at [844, 157] on button "Delete" at bounding box center [869, 147] width 66 height 36
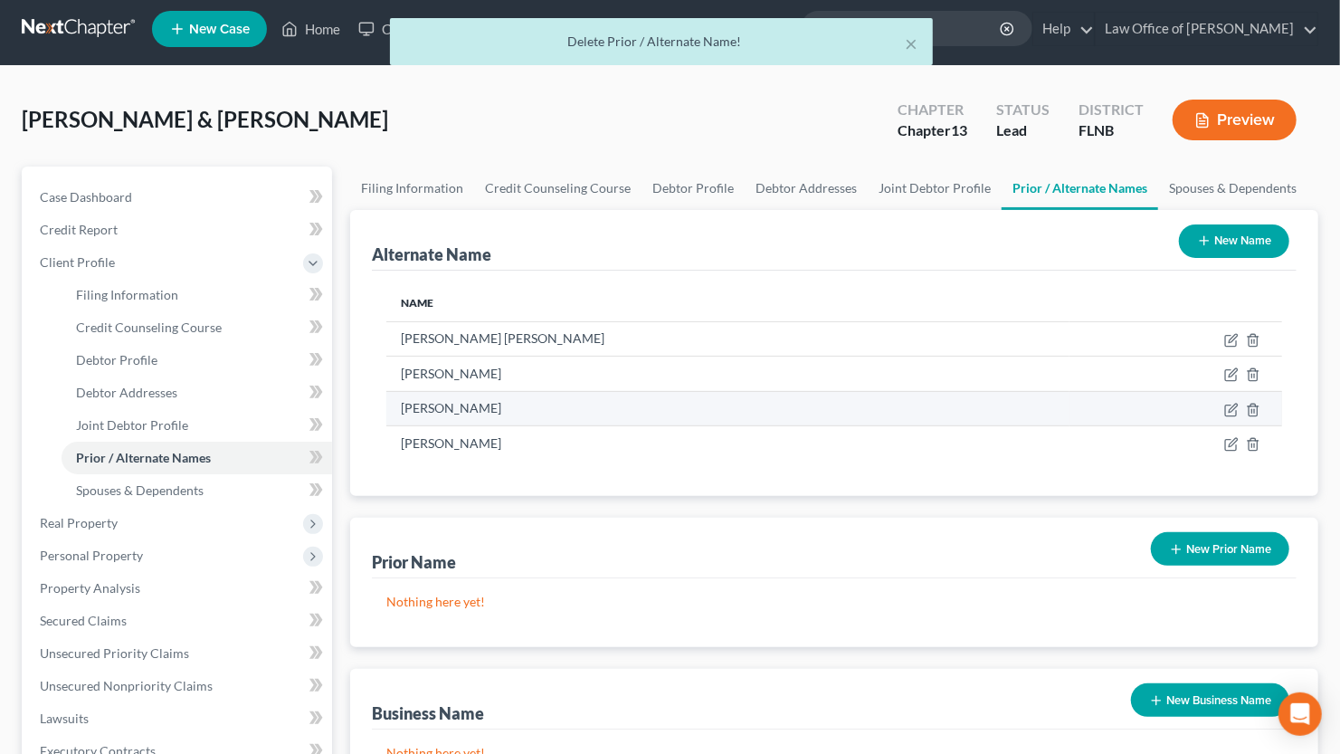
scroll to position [0, 0]
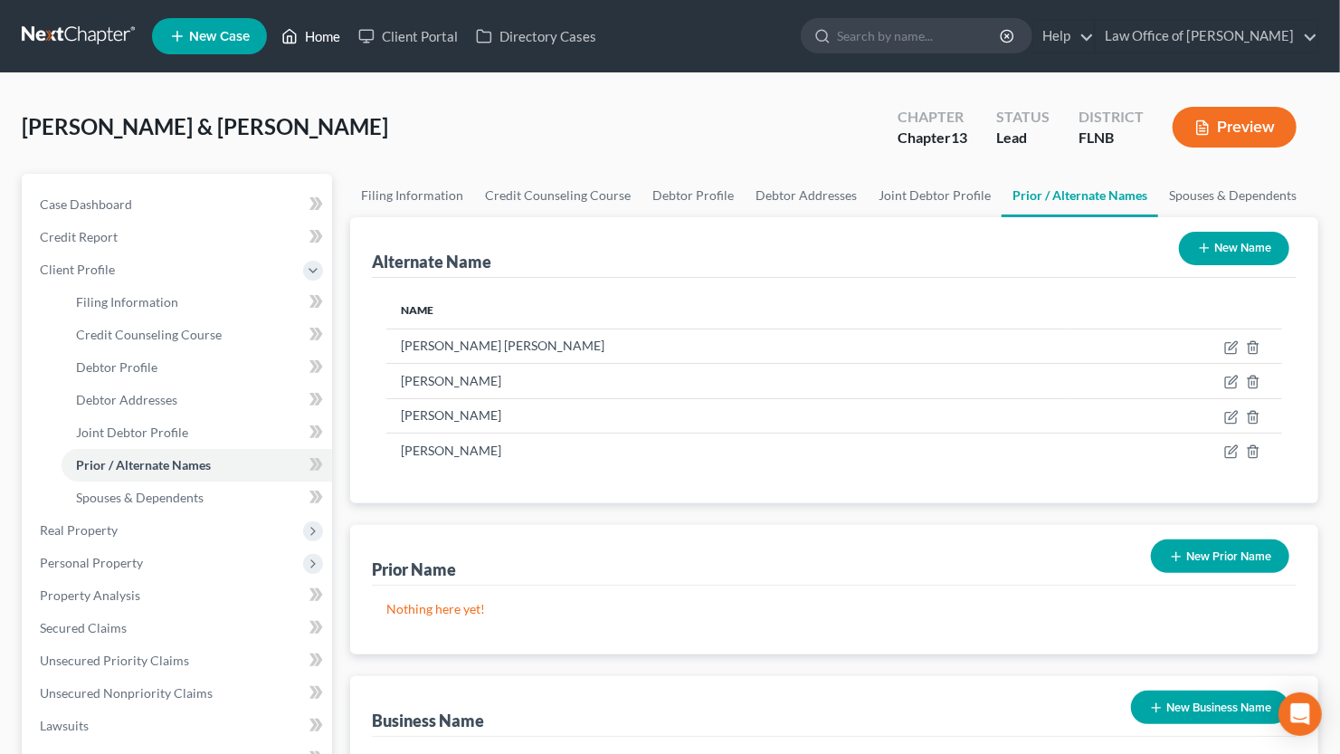
click at [303, 41] on link "Home" at bounding box center [310, 36] width 77 height 33
